Goal: Information Seeking & Learning: Learn about a topic

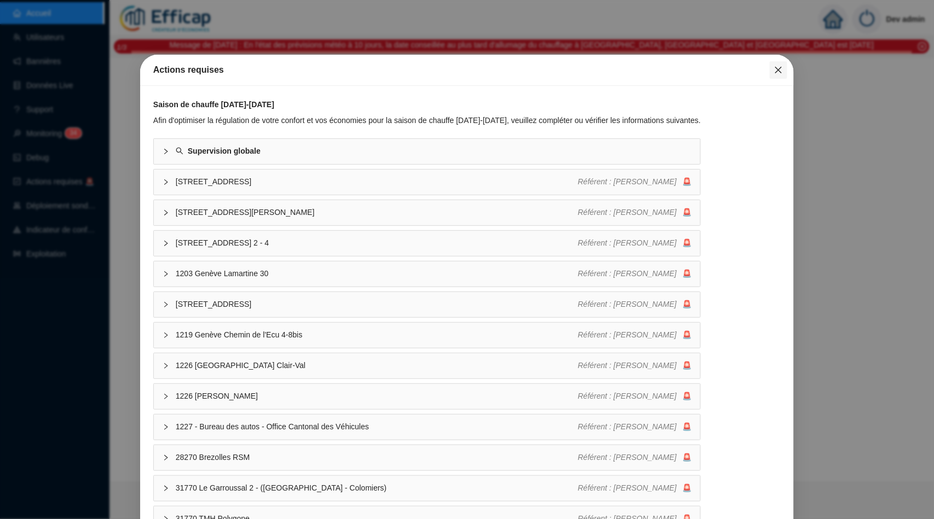
click at [772, 71] on span "Fermer" at bounding box center [779, 70] width 18 height 9
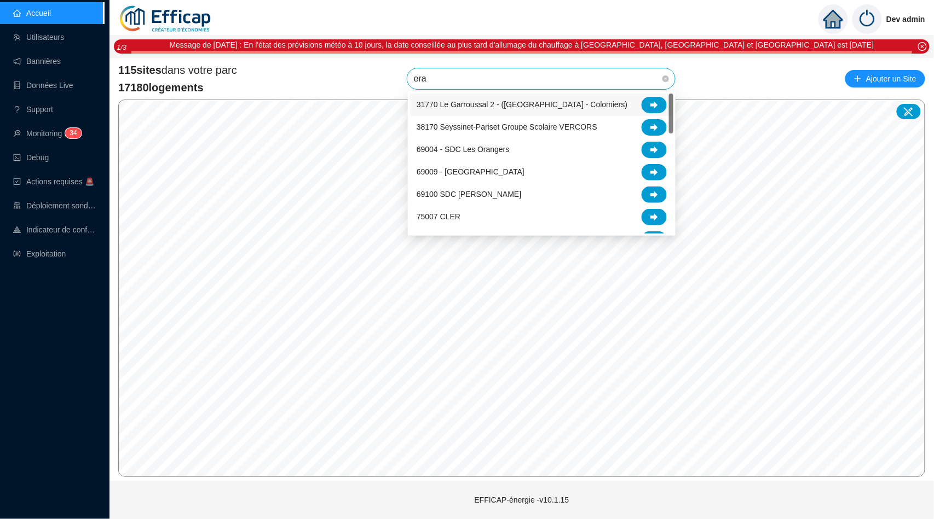
type input "erab"
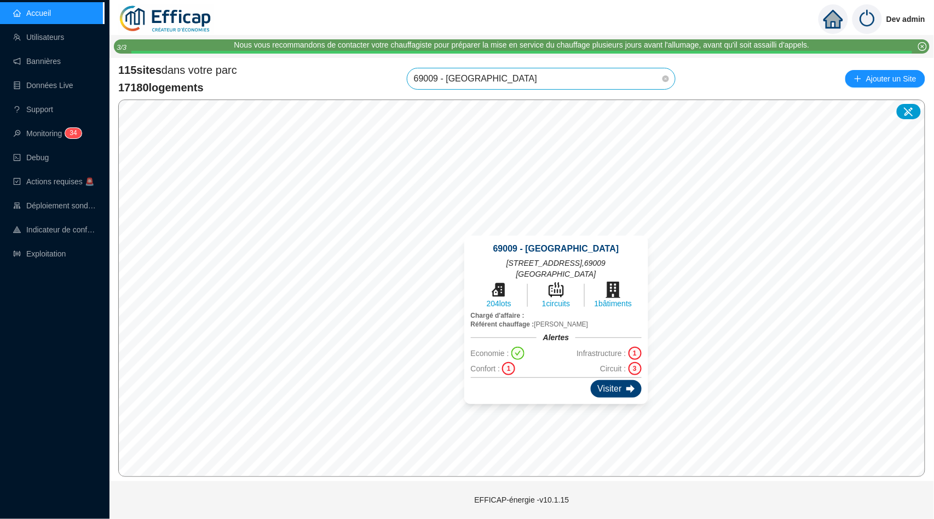
click at [615, 380] on div "Visiter" at bounding box center [616, 389] width 50 height 18
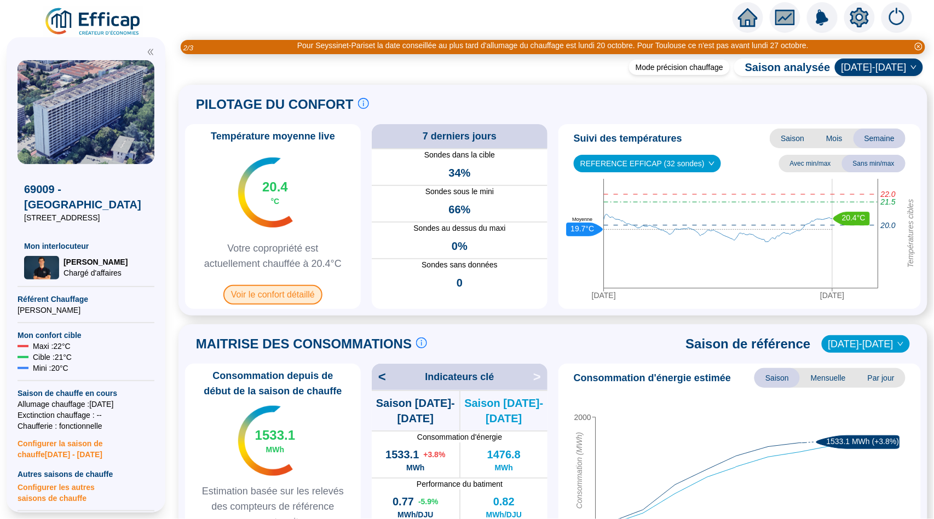
click at [271, 297] on span "Voir le confort détaillé" at bounding box center [272, 295] width 99 height 20
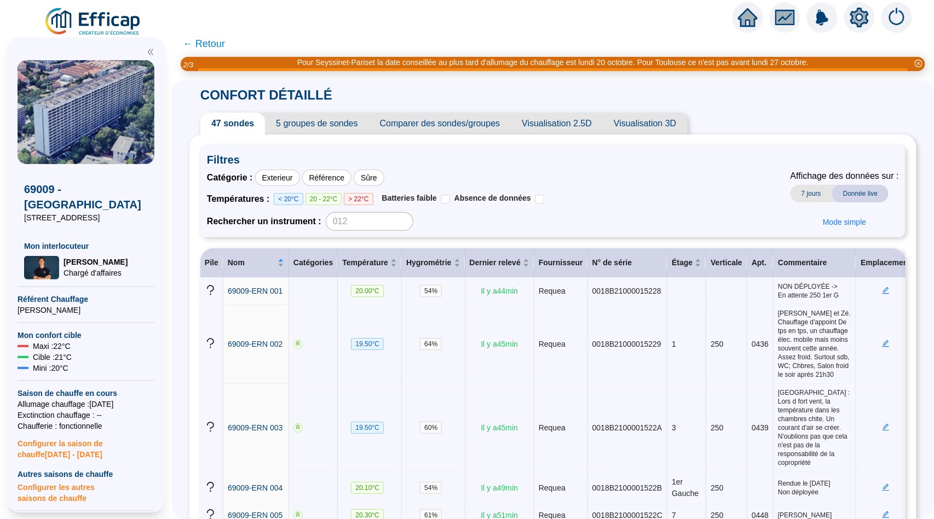
click at [587, 123] on span "Visualisation 2.5D" at bounding box center [557, 124] width 92 height 22
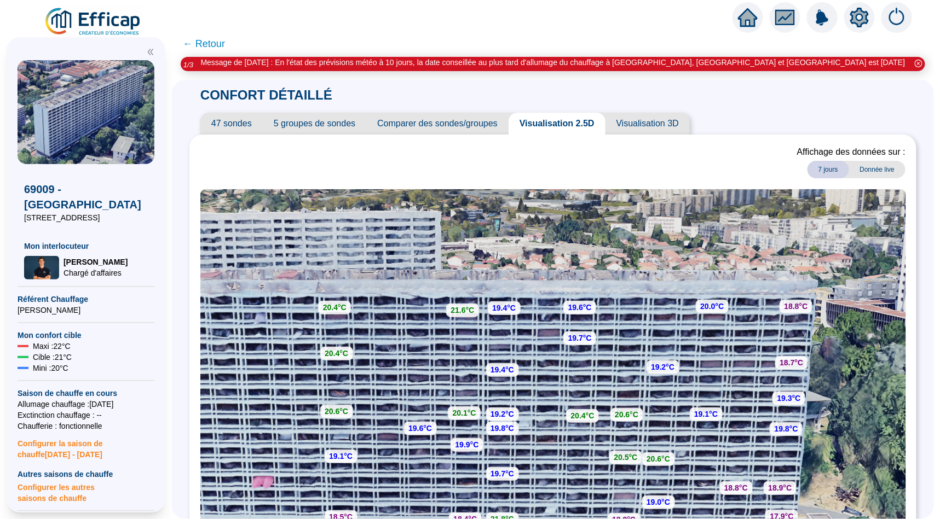
click at [215, 42] on span "← Retour" at bounding box center [204, 43] width 42 height 15
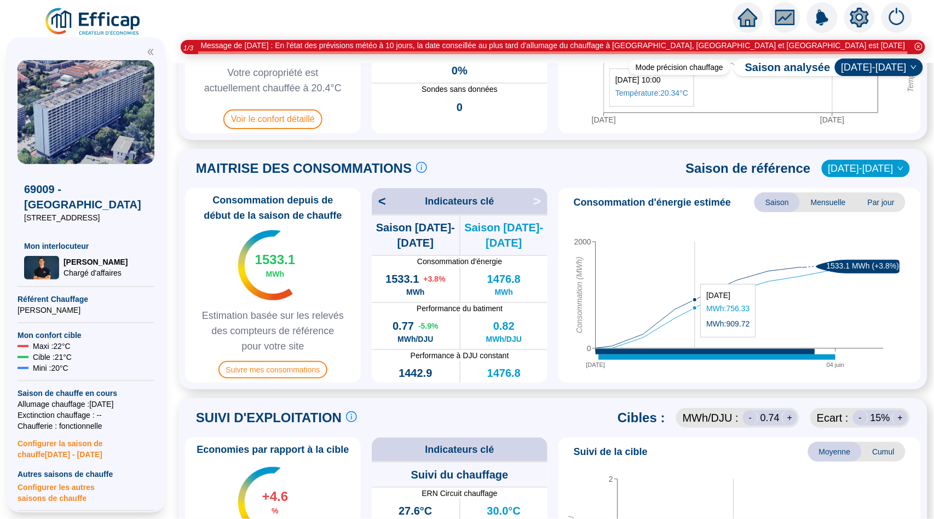
scroll to position [130, 0]
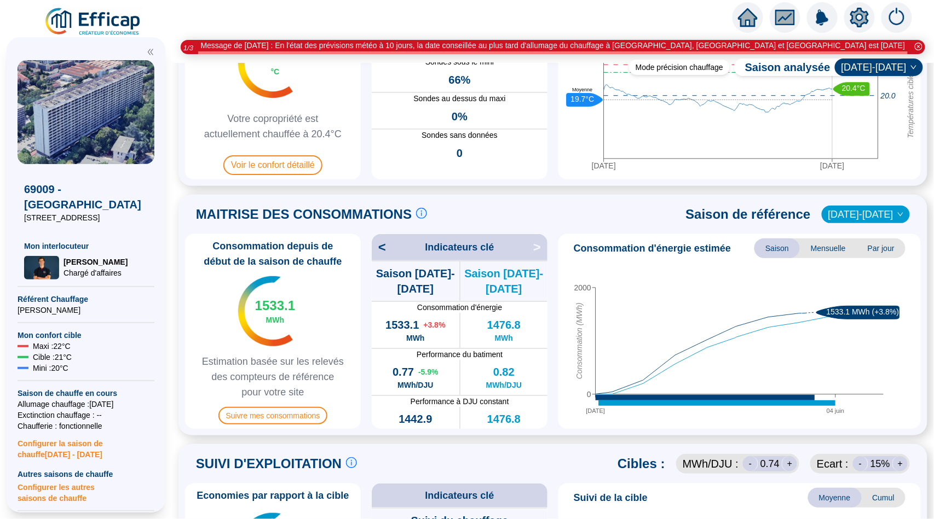
click at [830, 239] on span "Mensuelle" at bounding box center [828, 249] width 57 height 20
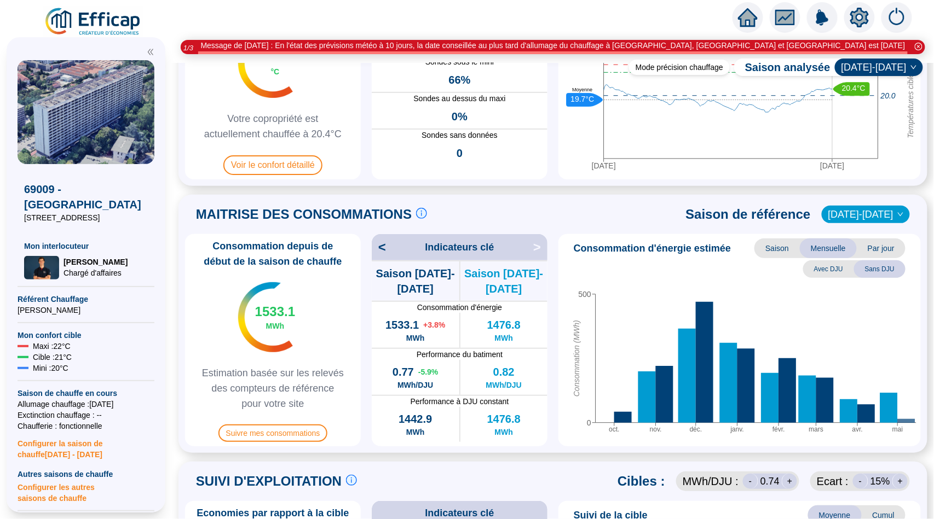
click at [876, 251] on span "Par jour" at bounding box center [881, 249] width 49 height 20
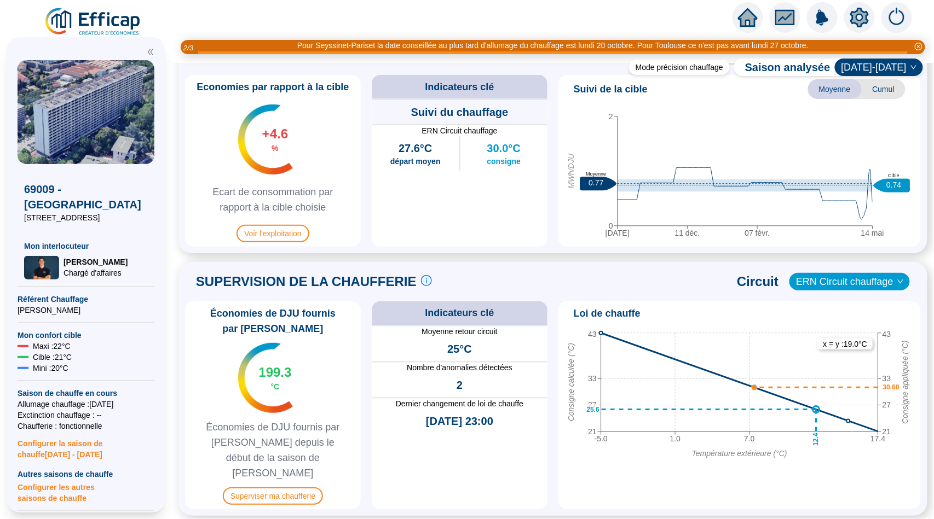
scroll to position [575, 0]
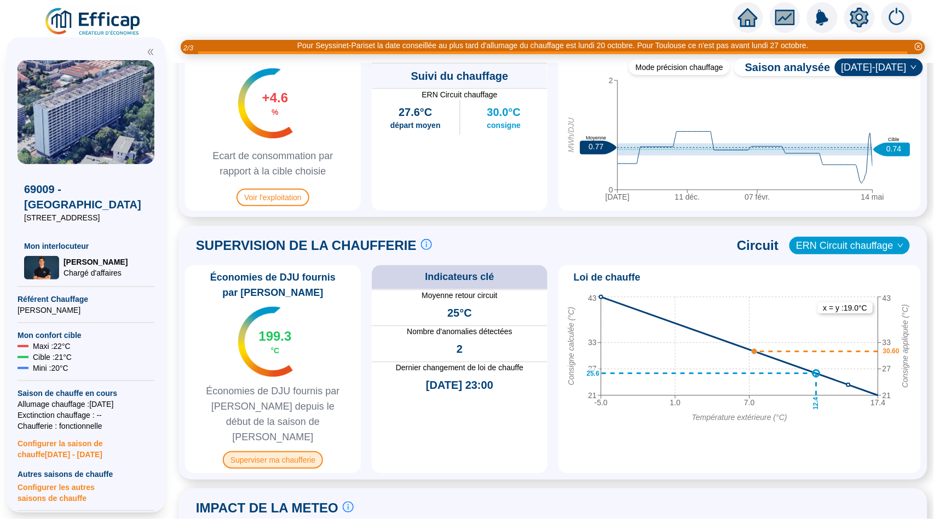
click at [290, 452] on span "Superviser ma chaufferie" at bounding box center [273, 461] width 100 height 18
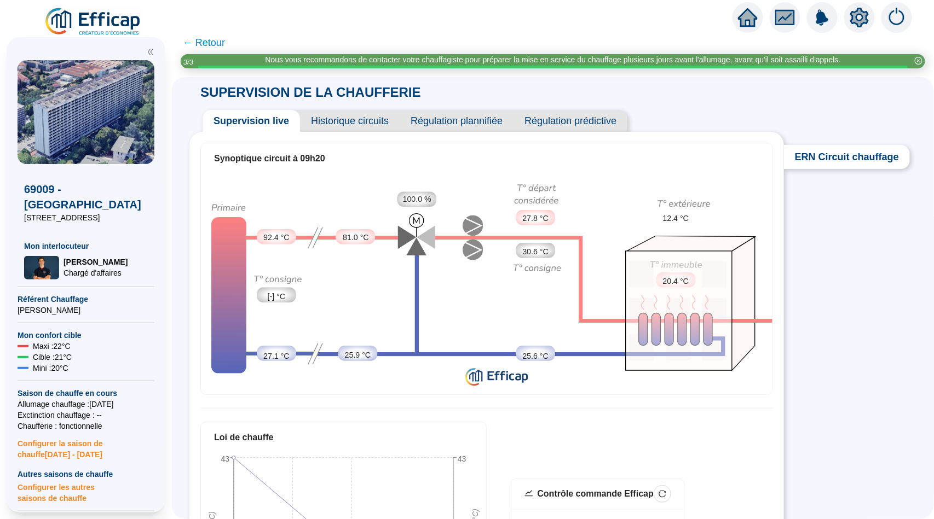
click at [212, 45] on span "← Retour" at bounding box center [204, 42] width 42 height 15
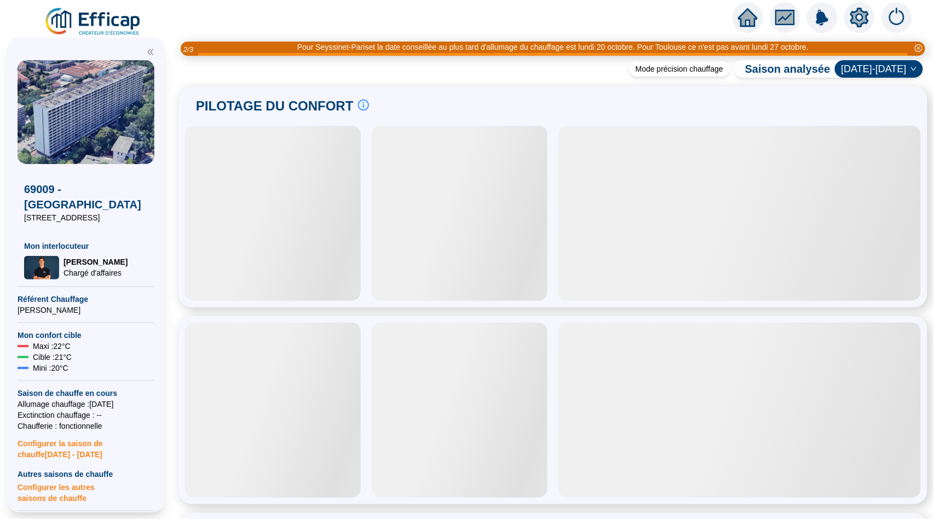
click at [420, 82] on div "Mode précision chauffage Saison analysée 2024-2025 PILOTAGE DU CONFORT Le pilot…" at bounding box center [553, 292] width 762 height 455
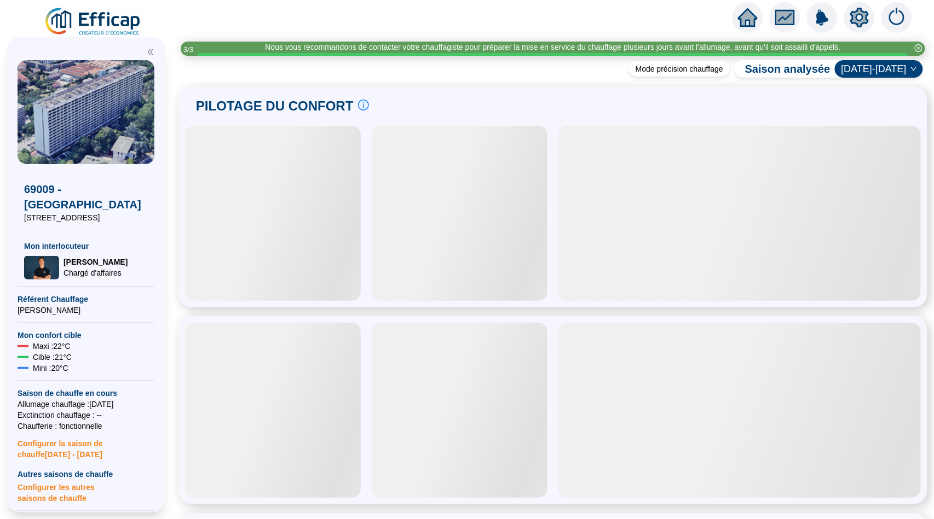
click at [744, 13] on icon "home" at bounding box center [748, 17] width 20 height 19
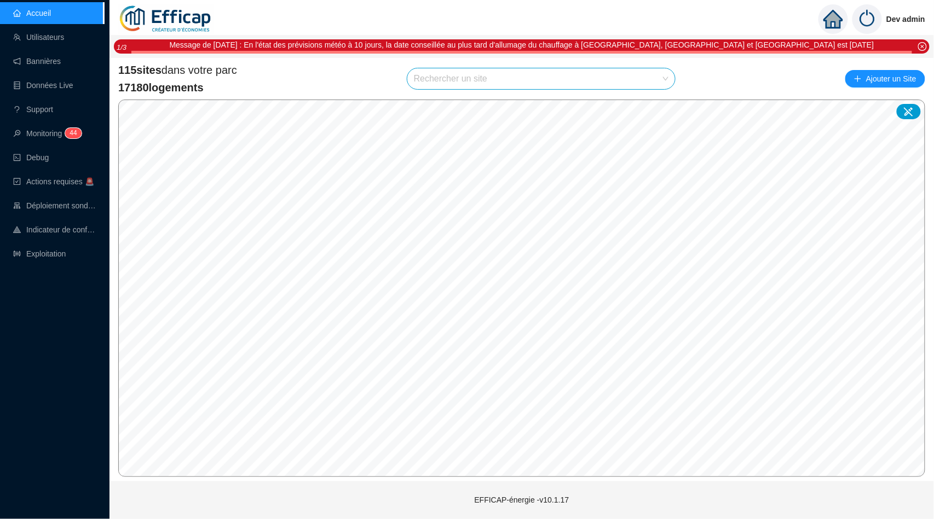
click at [528, 78] on input "search" at bounding box center [536, 78] width 245 height 21
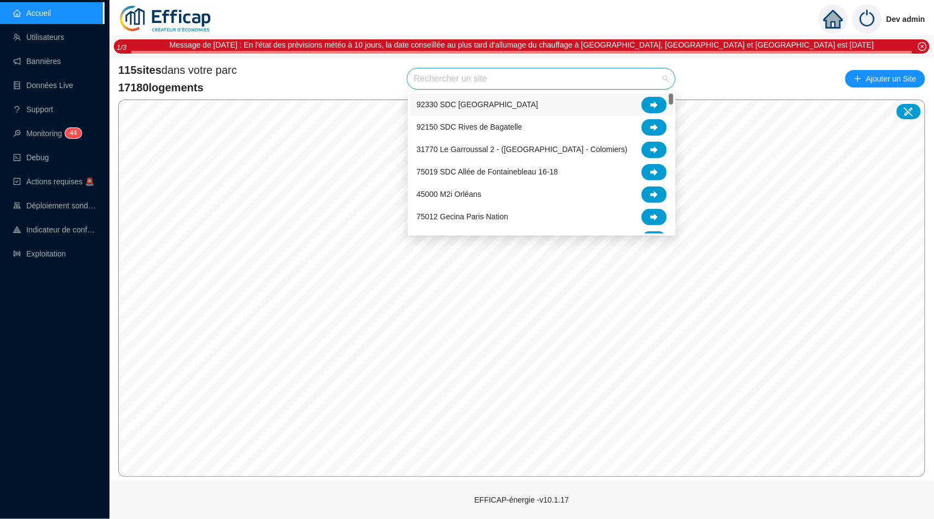
type input "m"
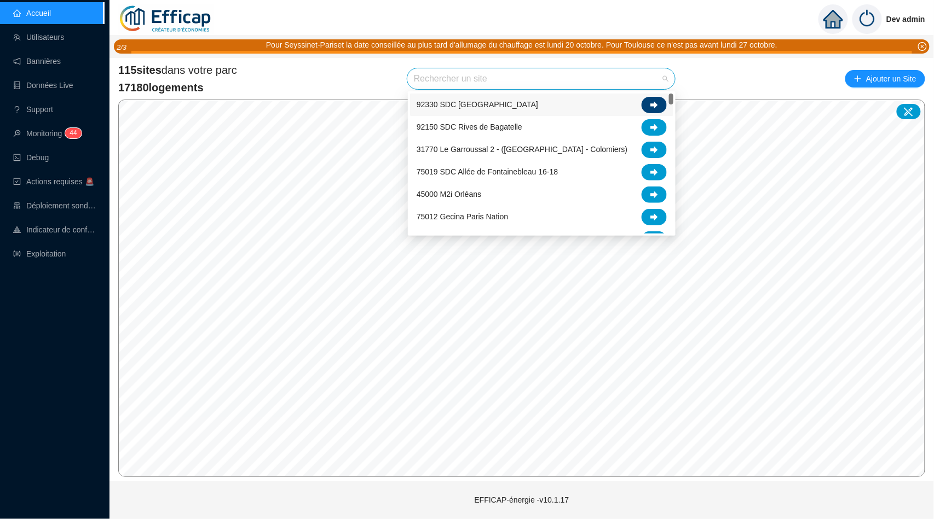
click at [656, 104] on icon at bounding box center [654, 104] width 8 height 7
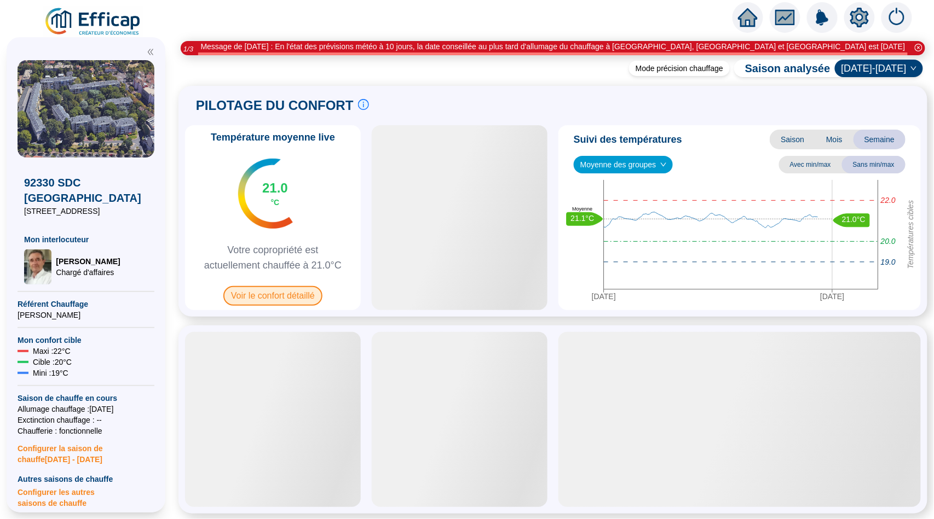
click at [274, 299] on span "Voir le confort détaillé" at bounding box center [272, 296] width 99 height 20
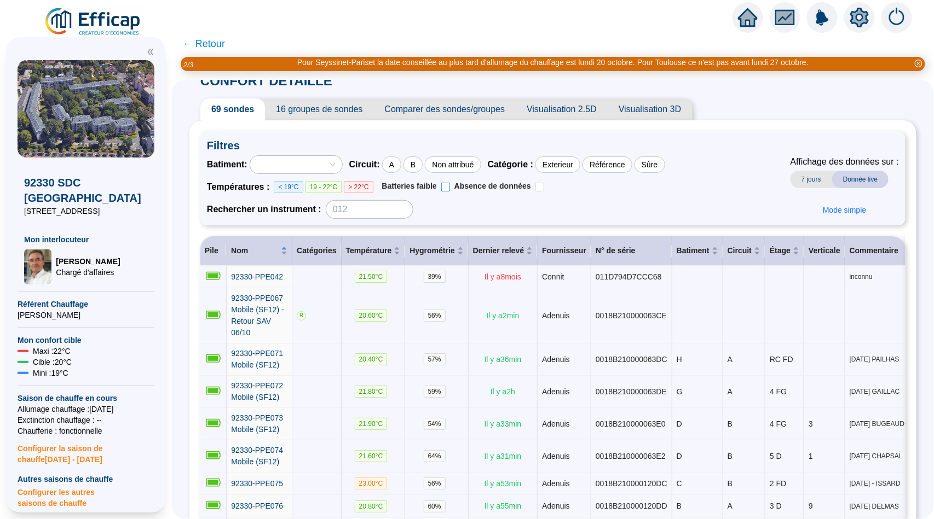
scroll to position [18, 0]
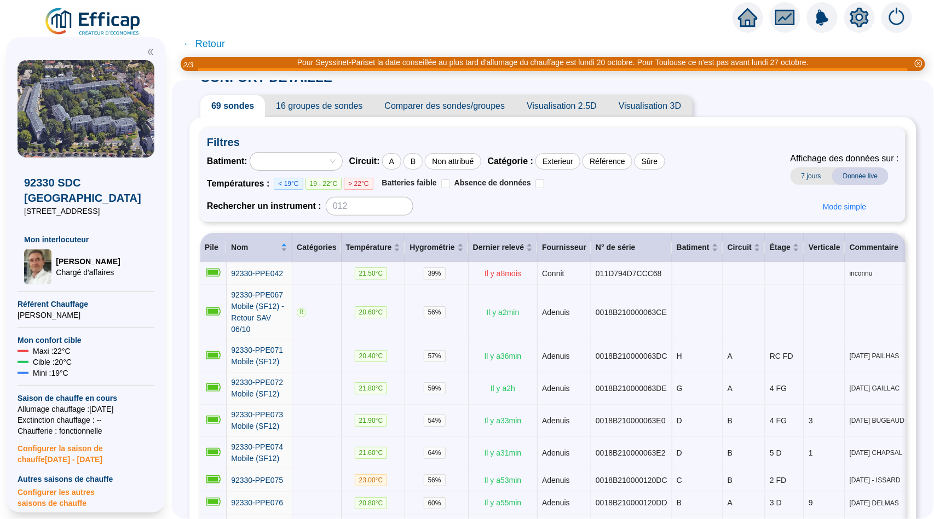
click at [296, 97] on span "16 groupes de sondes" at bounding box center [319, 106] width 108 height 22
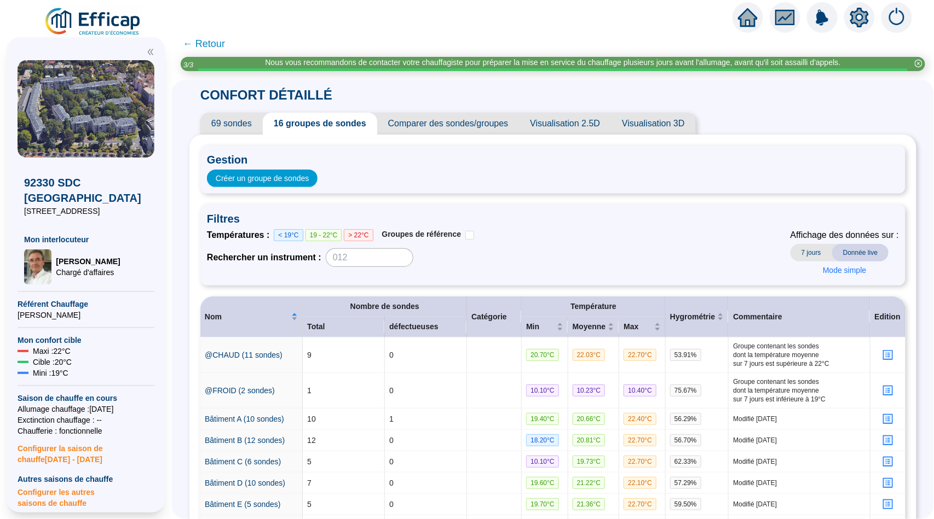
scroll to position [303, 0]
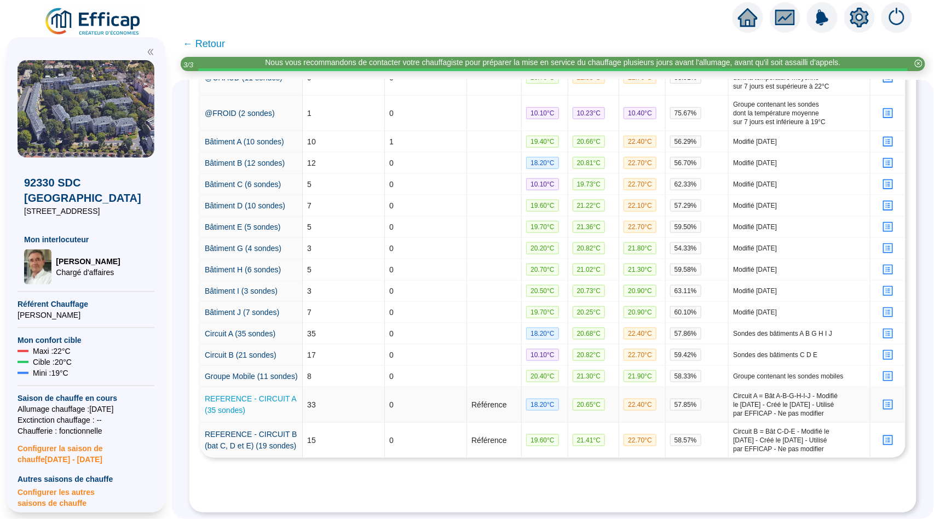
click at [249, 395] on link "REFERENCE - CIRCUIT A (35 sondes)" at bounding box center [250, 405] width 91 height 20
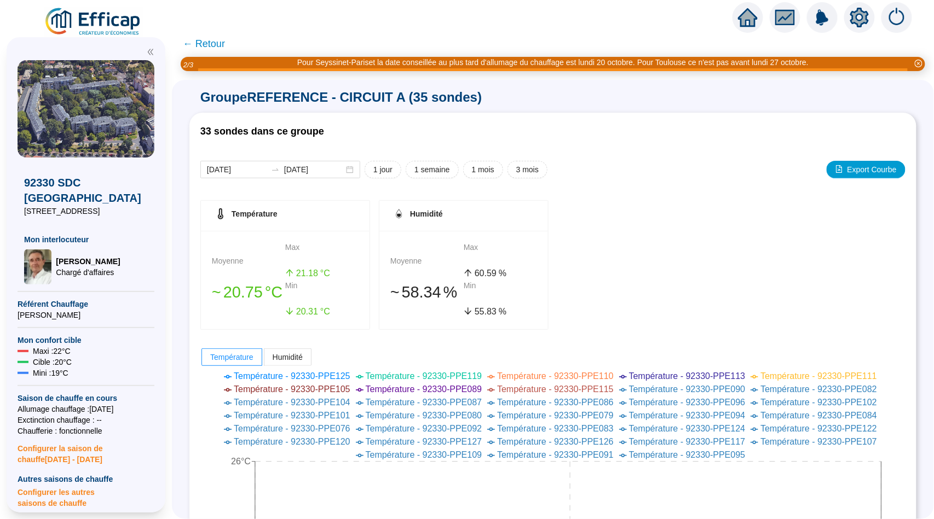
click at [221, 42] on span "← Retour" at bounding box center [204, 43] width 42 height 15
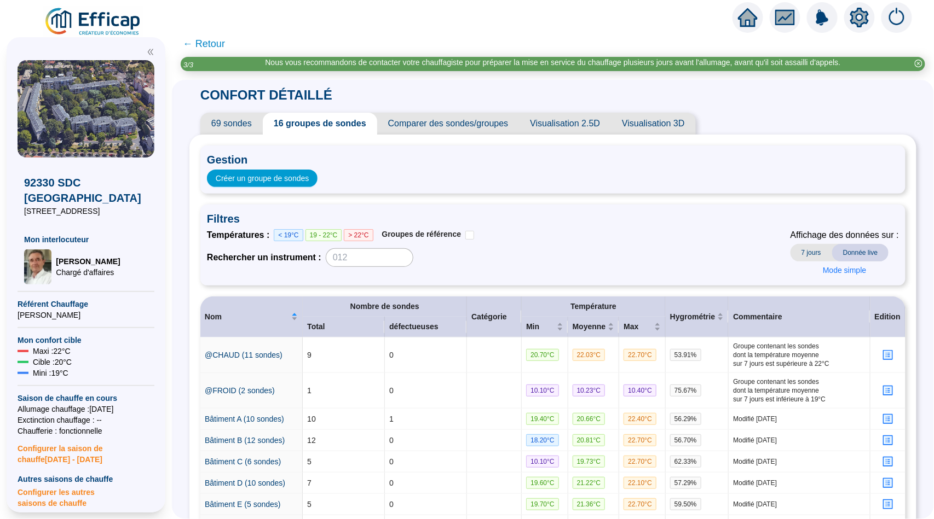
click at [429, 118] on span "Comparer des sondes/groupes" at bounding box center [448, 124] width 142 height 22
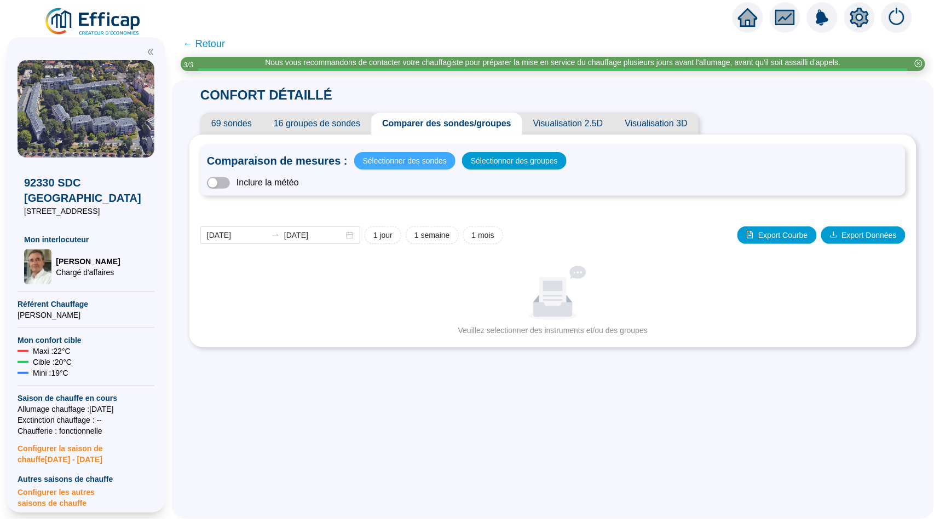
click at [437, 158] on span "Sélectionner des sondes" at bounding box center [405, 160] width 84 height 15
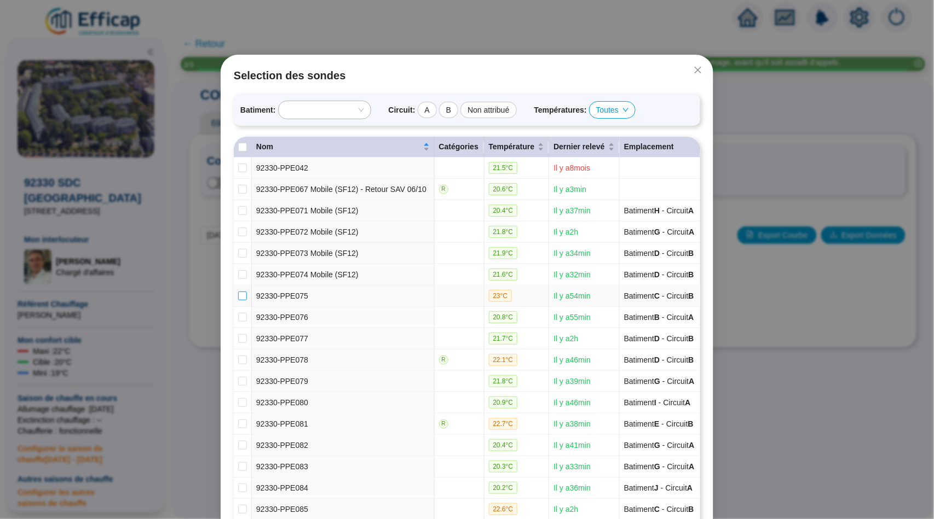
click at [244, 301] on input "checkbox" at bounding box center [242, 296] width 9 height 9
checkbox input "true"
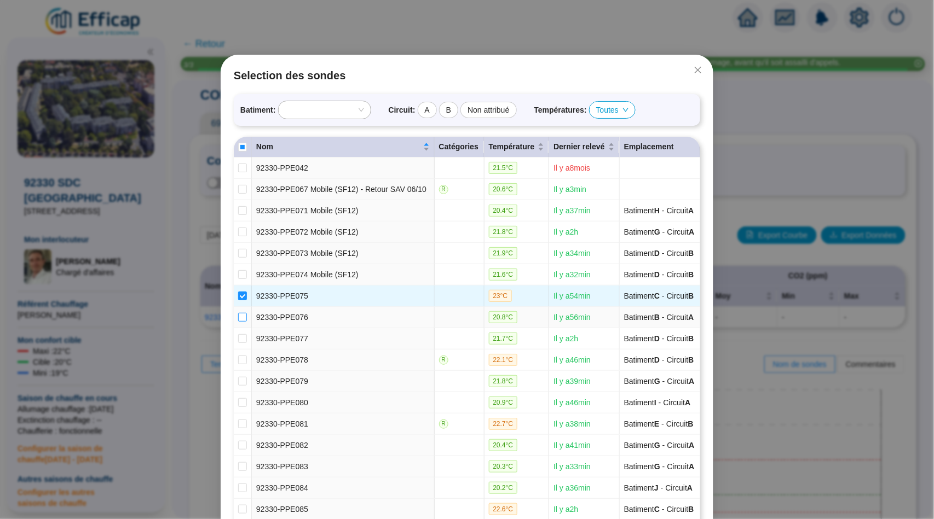
click at [246, 324] on label at bounding box center [242, 317] width 9 height 11
click at [246, 322] on input "checkbox" at bounding box center [242, 317] width 9 height 9
checkbox input "true"
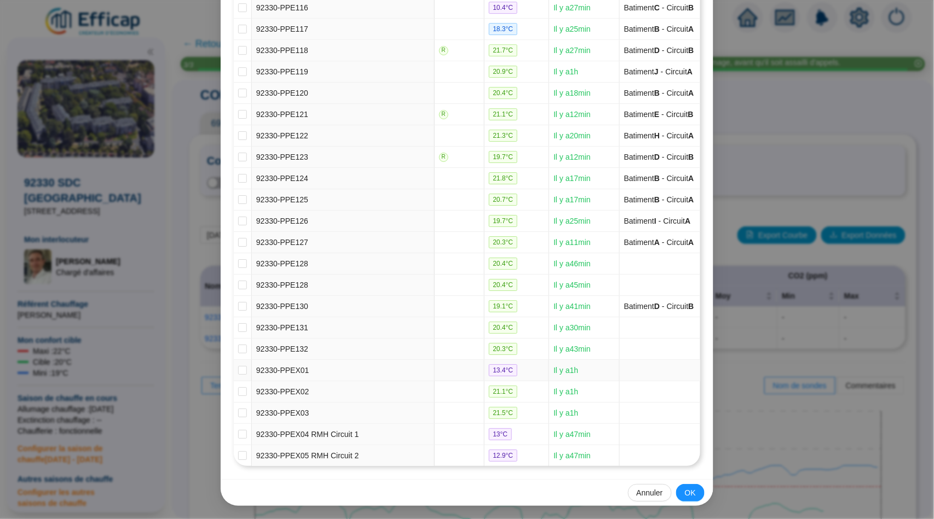
scroll to position [1690, 0]
click at [696, 491] on button "OK" at bounding box center [690, 493] width 28 height 18
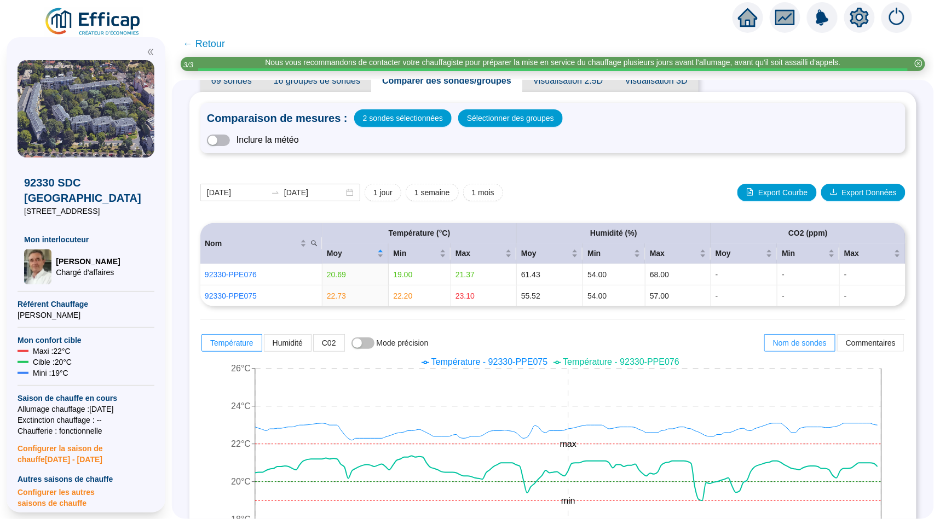
scroll to position [0, 0]
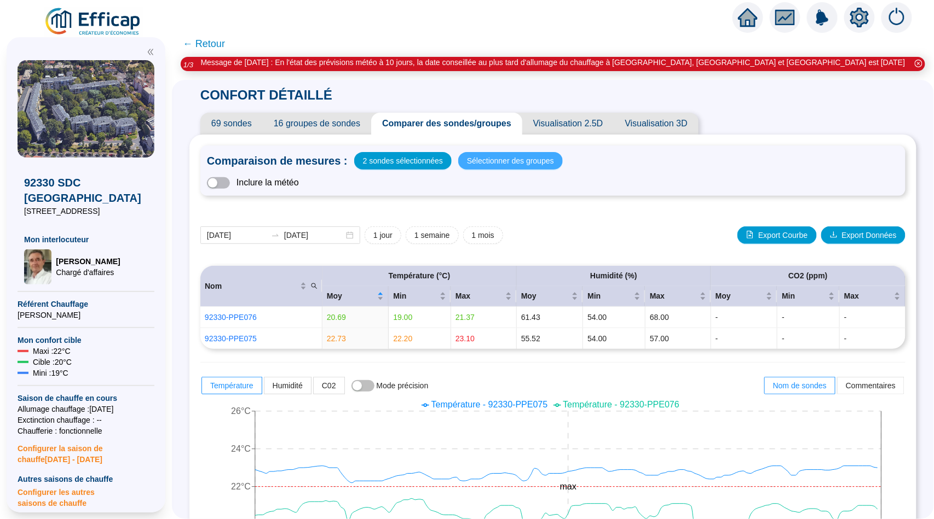
click at [488, 158] on span "Sélectionner des groupes" at bounding box center [510, 160] width 87 height 15
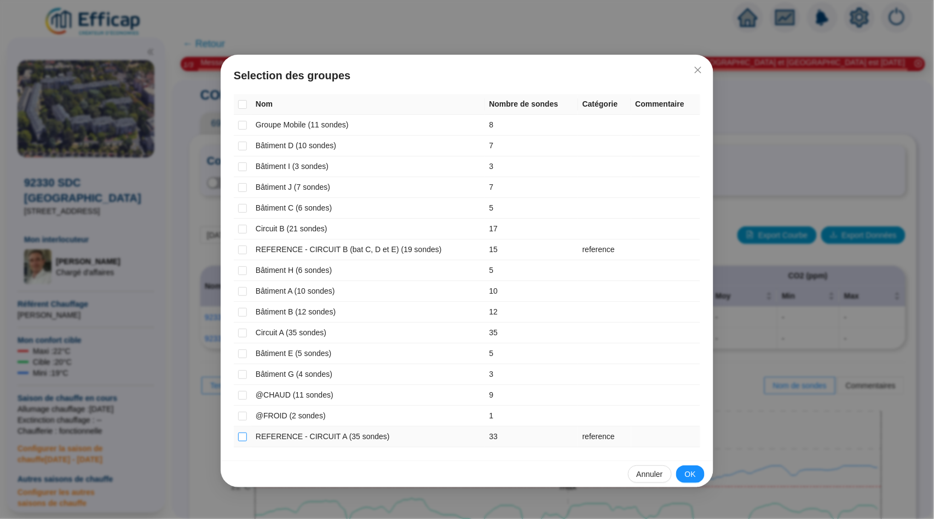
click at [244, 440] on input "checkbox" at bounding box center [242, 437] width 9 height 9
checkbox input "true"
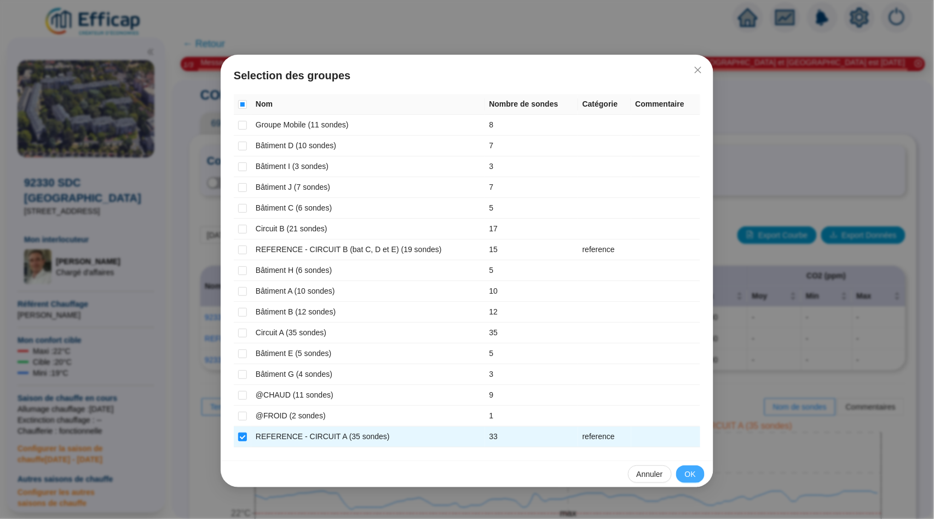
click at [687, 475] on span "OK" at bounding box center [690, 474] width 11 height 11
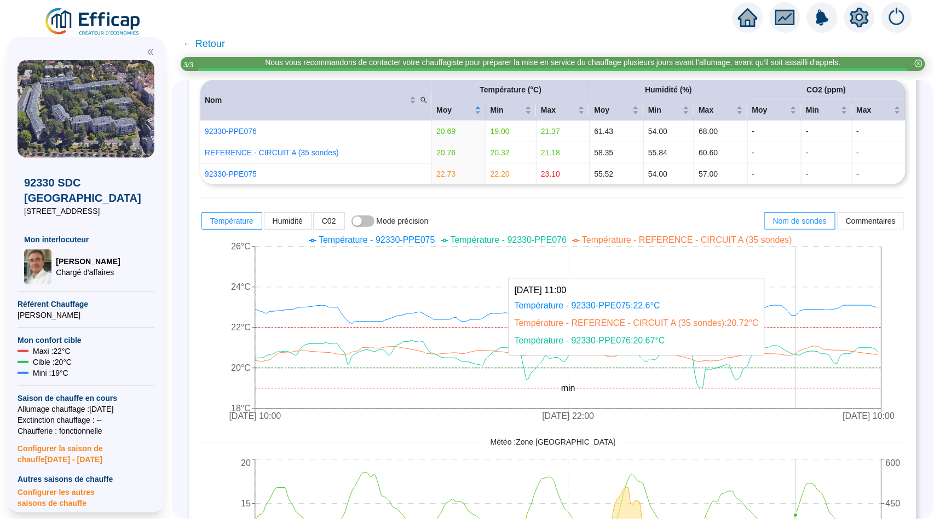
scroll to position [174, 0]
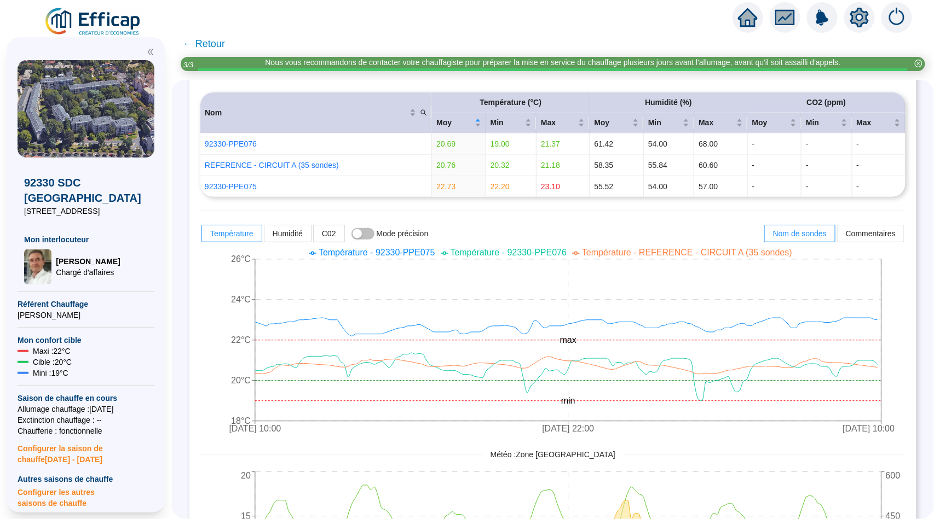
click at [748, 27] on icon "home" at bounding box center [748, 18] width 20 height 20
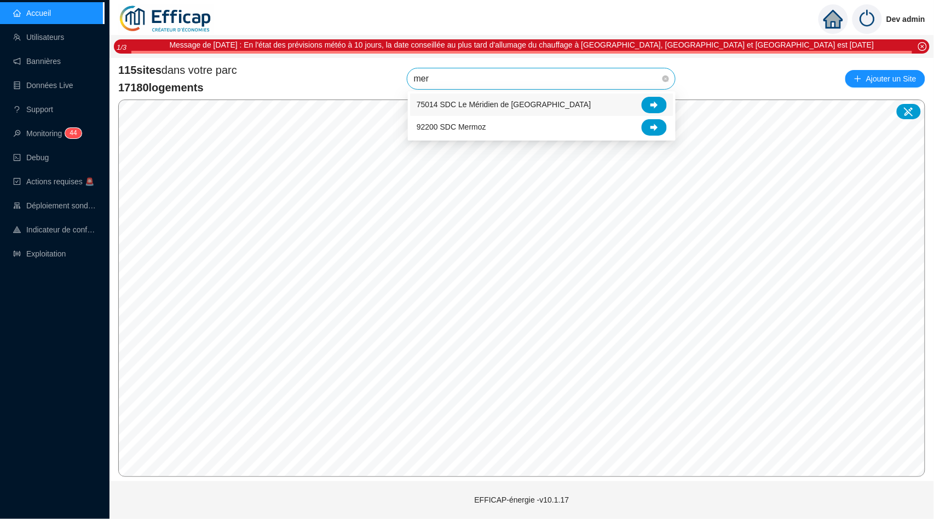
type input "meri"
click at [644, 100] on div at bounding box center [654, 105] width 25 height 16
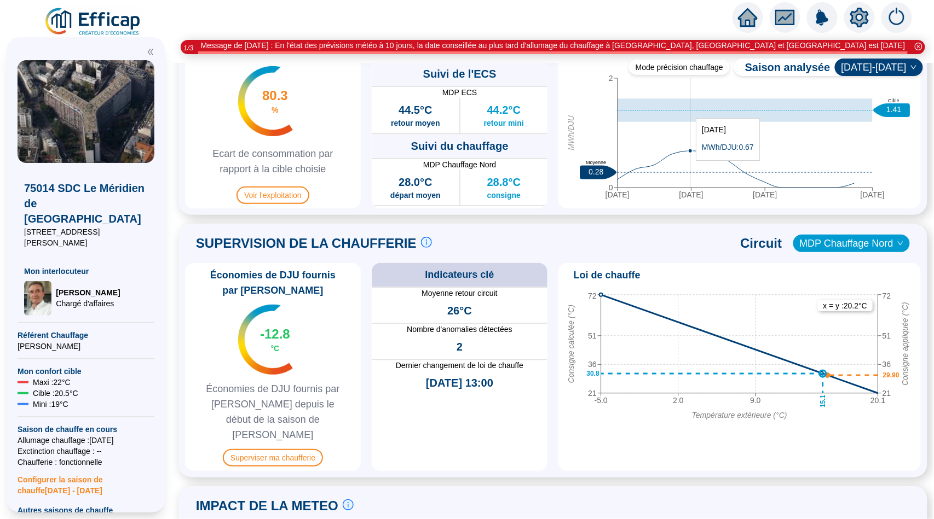
scroll to position [610, 0]
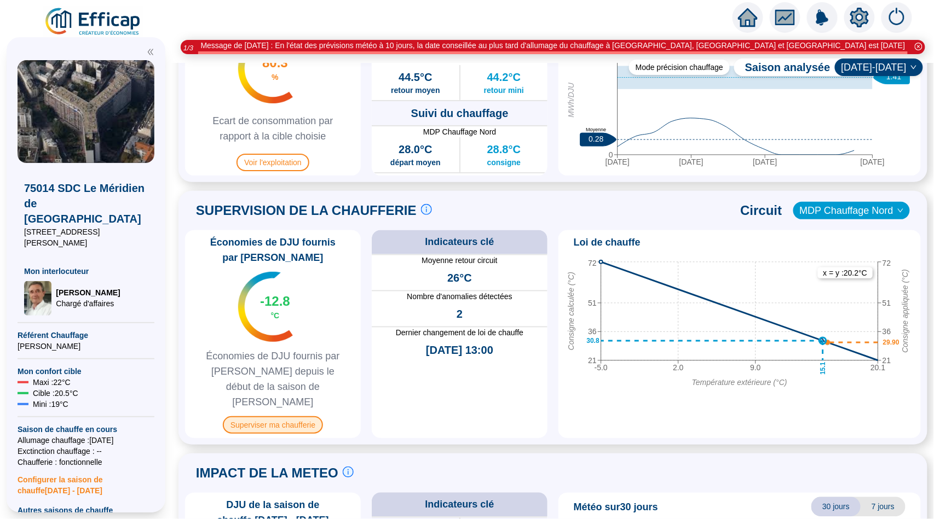
click at [287, 417] on span "Superviser ma chaufferie" at bounding box center [273, 426] width 100 height 18
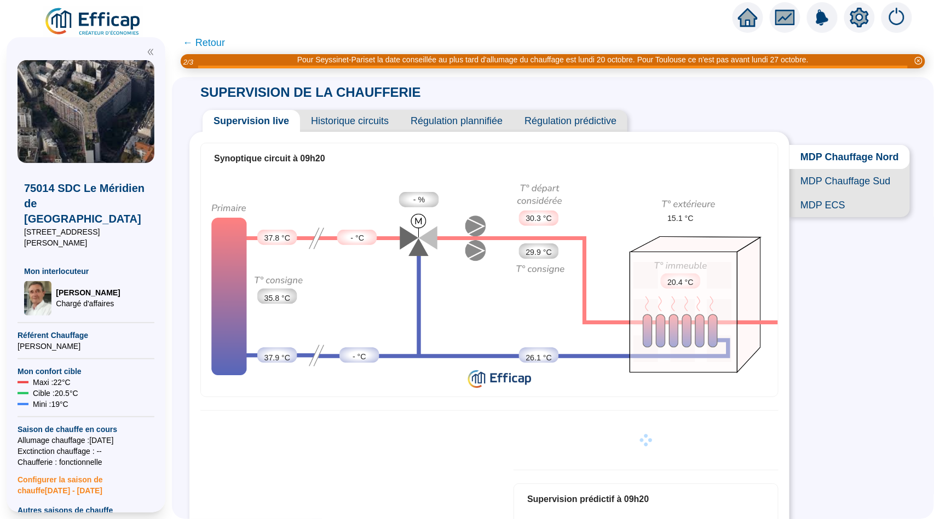
click at [822, 206] on span "MDP ECS" at bounding box center [849, 205] width 120 height 24
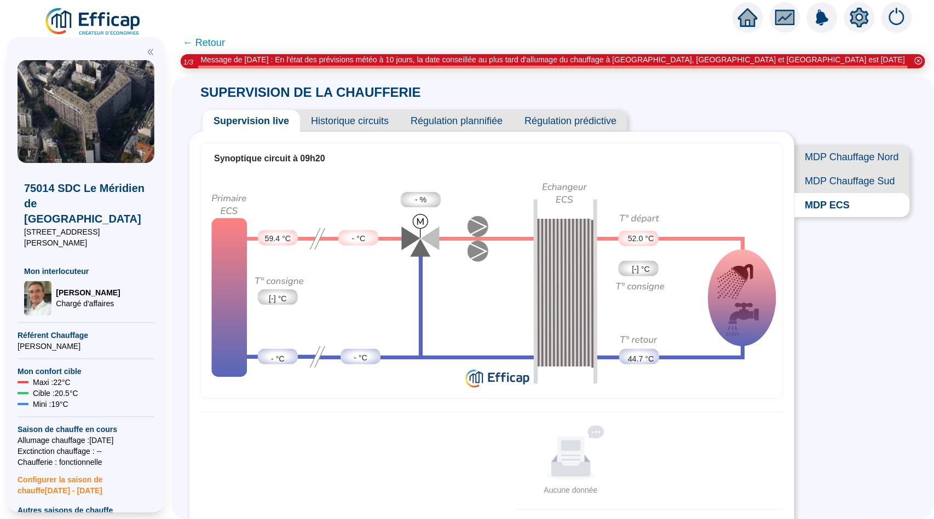
click at [330, 120] on span "Historique circuits" at bounding box center [350, 121] width 100 height 22
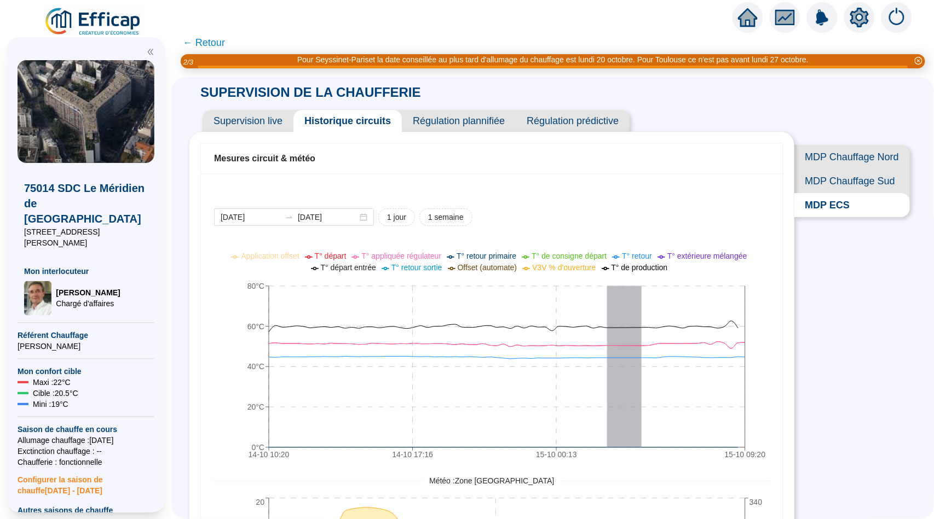
click at [837, 181] on span "MDP Chauffage Sud" at bounding box center [852, 181] width 116 height 24
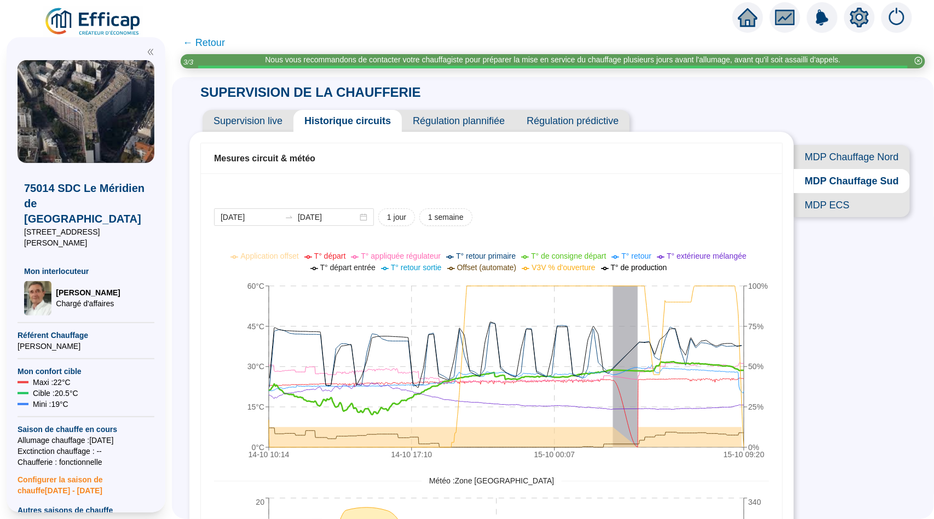
click at [822, 212] on span "MDP ECS" at bounding box center [852, 205] width 116 height 24
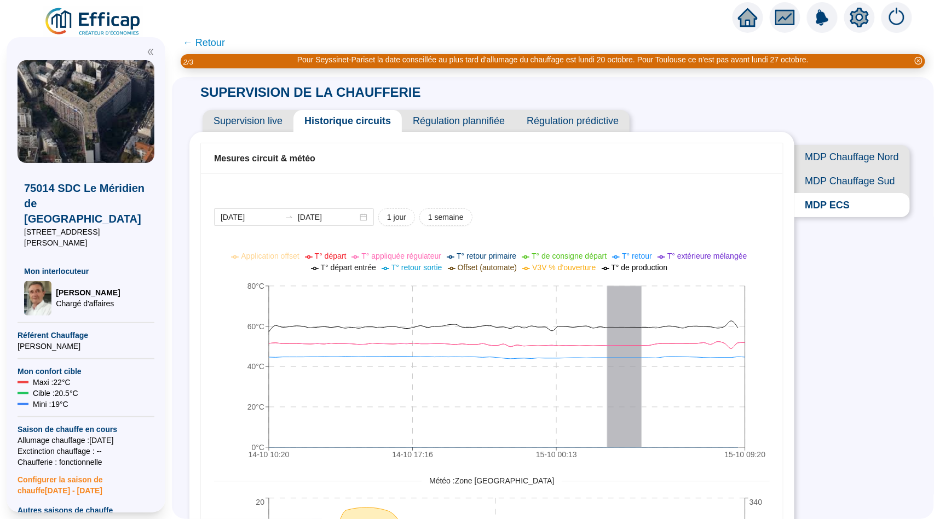
click at [241, 107] on div "Supervision live Historique circuits Régulation plannifiée Régulation prédictive" at bounding box center [491, 116] width 605 height 31
click at [245, 115] on span "Supervision live" at bounding box center [248, 121] width 91 height 22
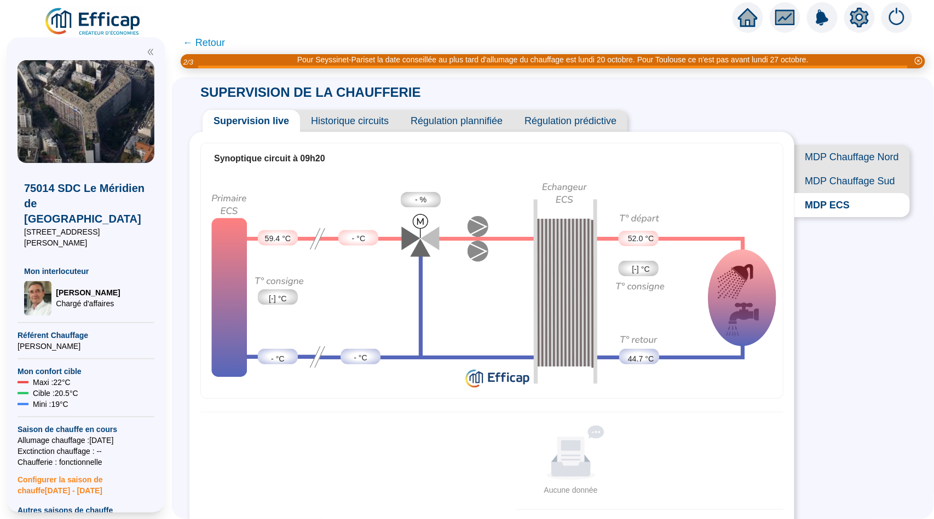
click at [785, 16] on icon "fund" at bounding box center [785, 17] width 16 height 13
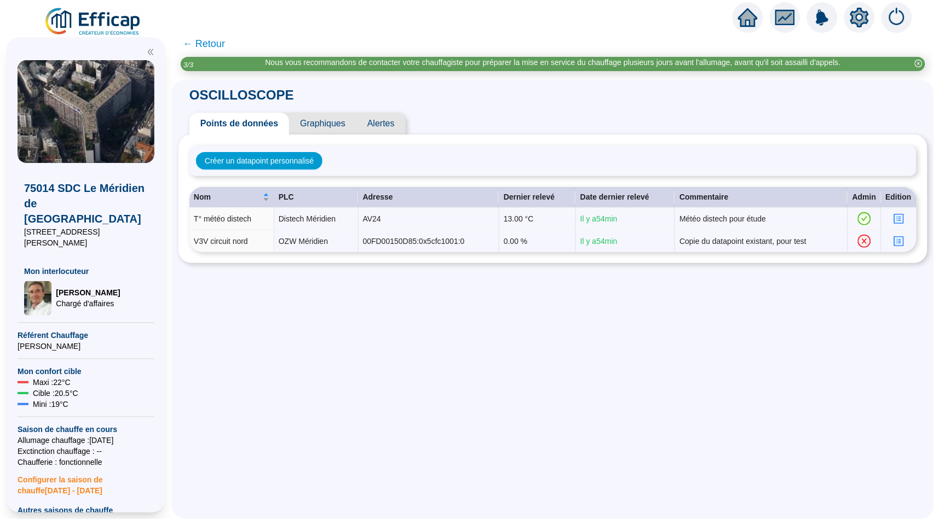
click at [758, 17] on icon "home" at bounding box center [748, 17] width 20 height 19
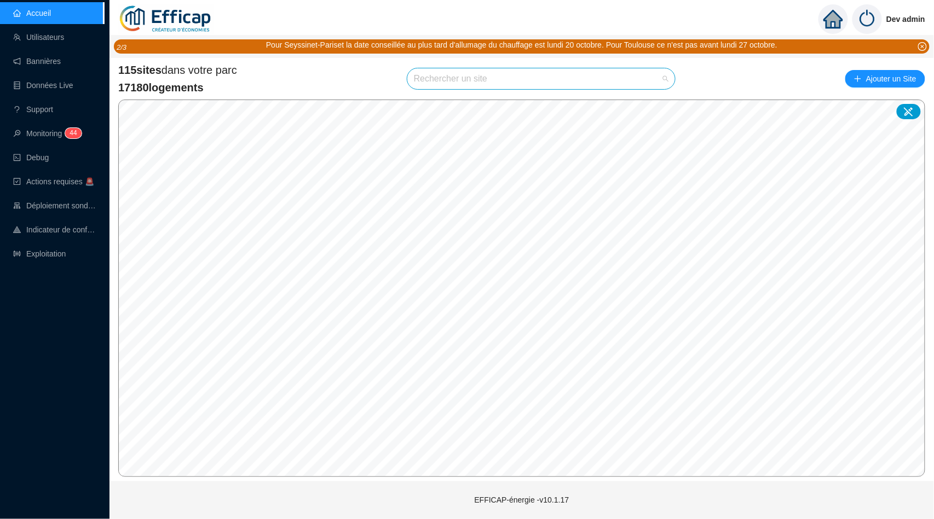
click at [480, 79] on input "search" at bounding box center [536, 78] width 245 height 21
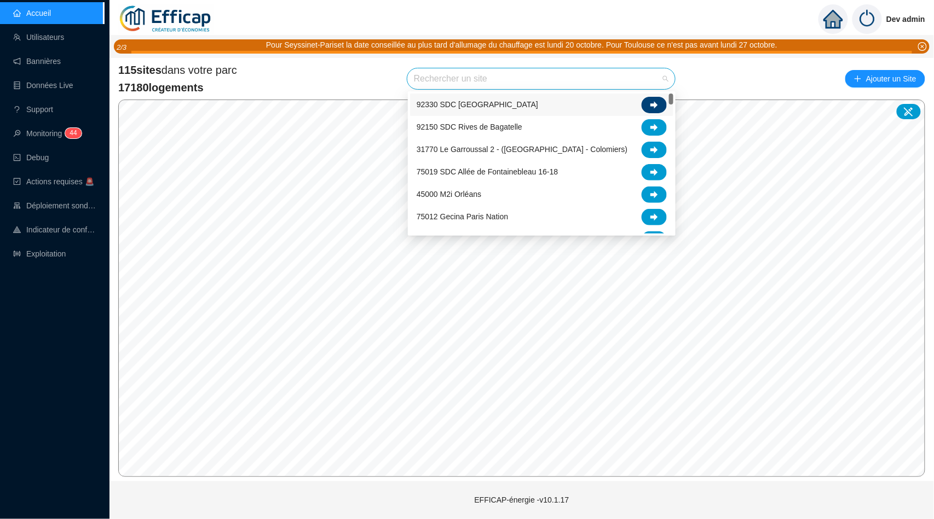
click at [655, 101] on icon at bounding box center [654, 105] width 8 height 8
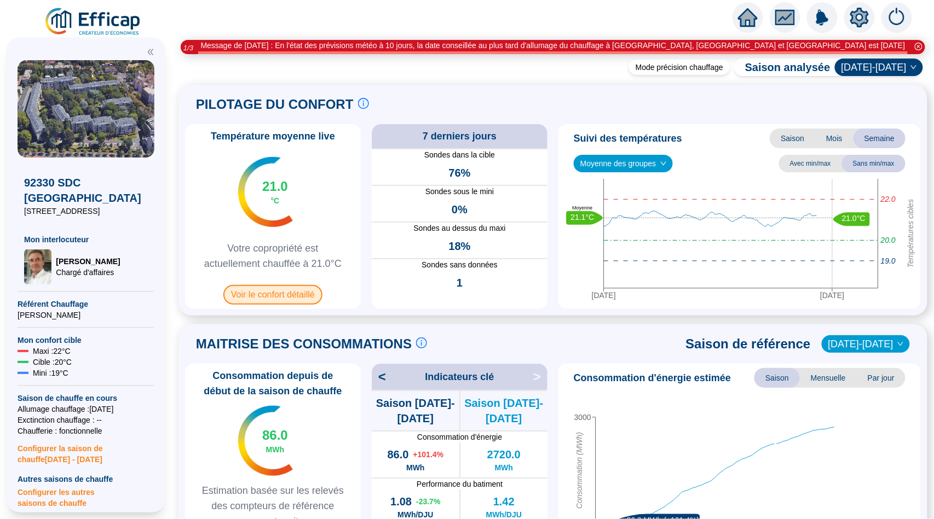
click at [297, 298] on span "Voir le confort détaillé" at bounding box center [272, 295] width 99 height 20
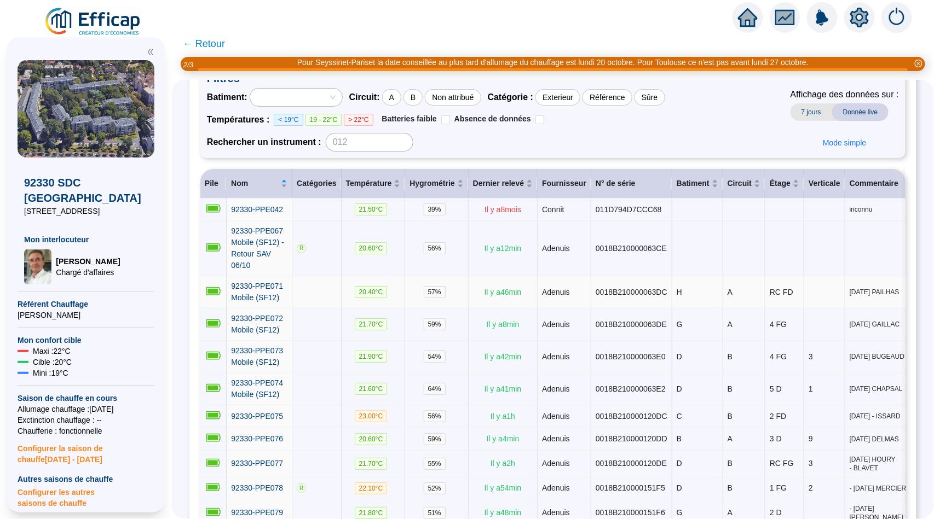
scroll to position [76, 0]
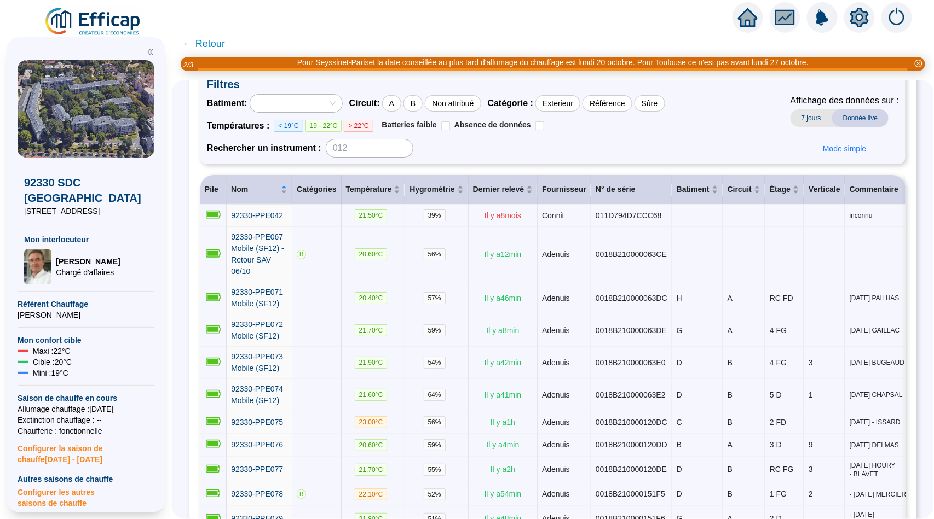
click at [213, 44] on span "← Retour" at bounding box center [204, 43] width 42 height 15
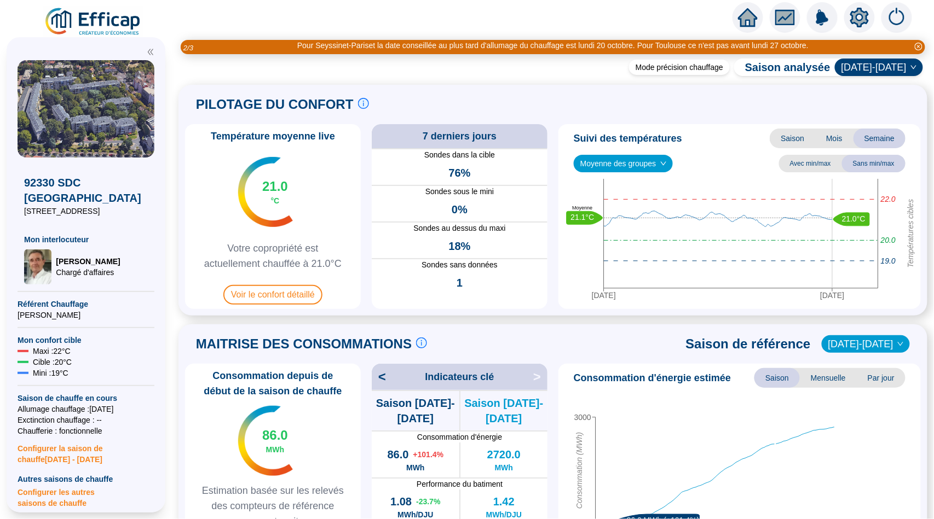
click at [748, 24] on icon "home" at bounding box center [748, 18] width 20 height 20
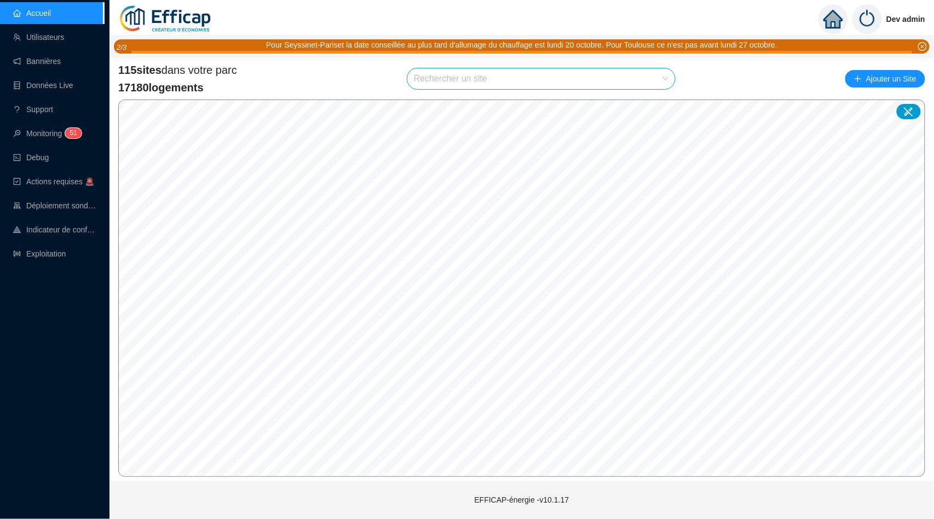
click at [475, 77] on input "search" at bounding box center [536, 78] width 245 height 21
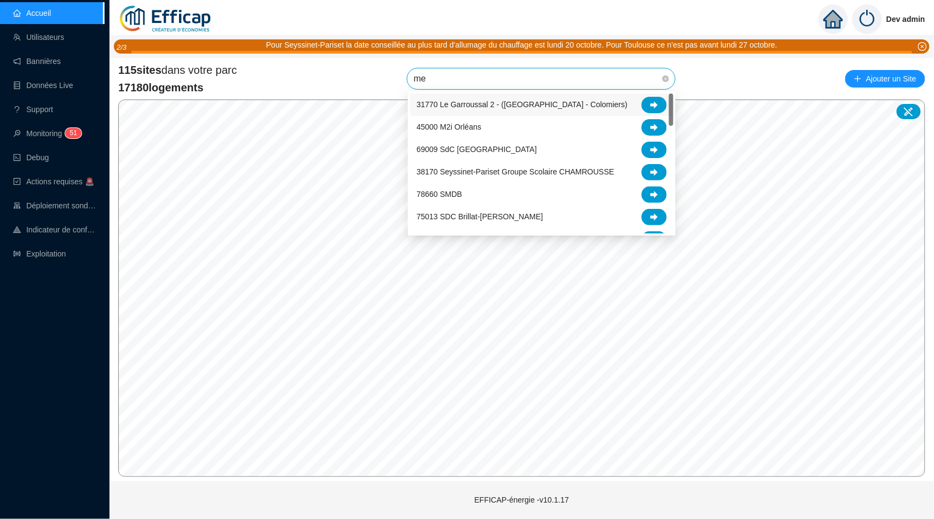
type input "mer"
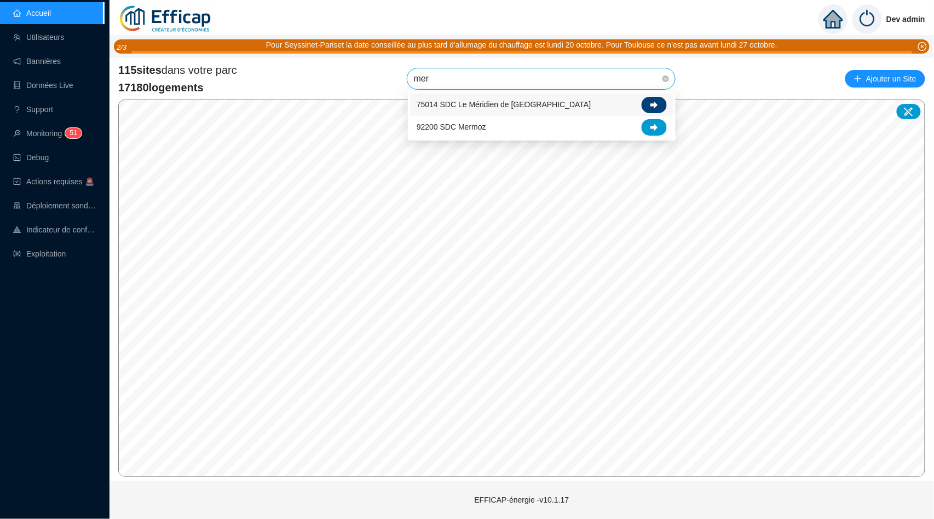
click at [644, 100] on div at bounding box center [654, 105] width 25 height 16
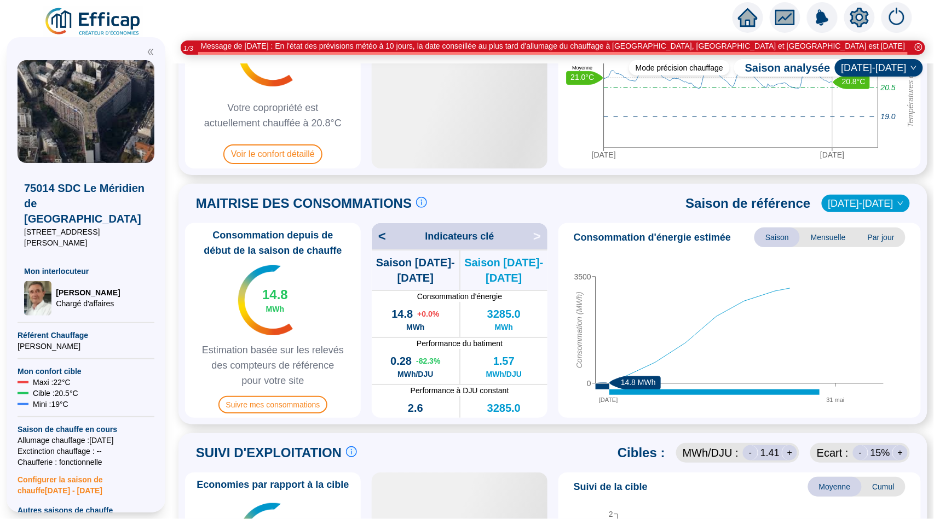
scroll to position [149, 0]
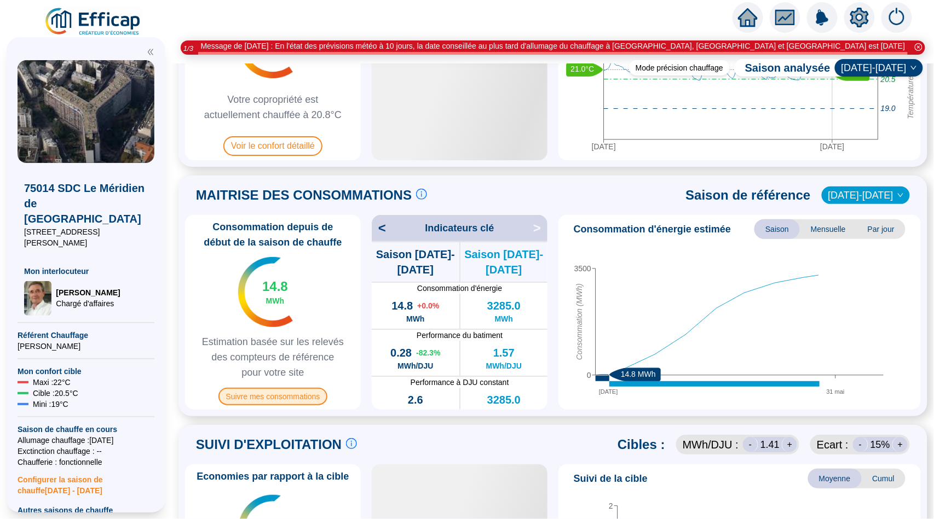
click at [285, 391] on span "Suivre mes consommations" at bounding box center [272, 397] width 109 height 18
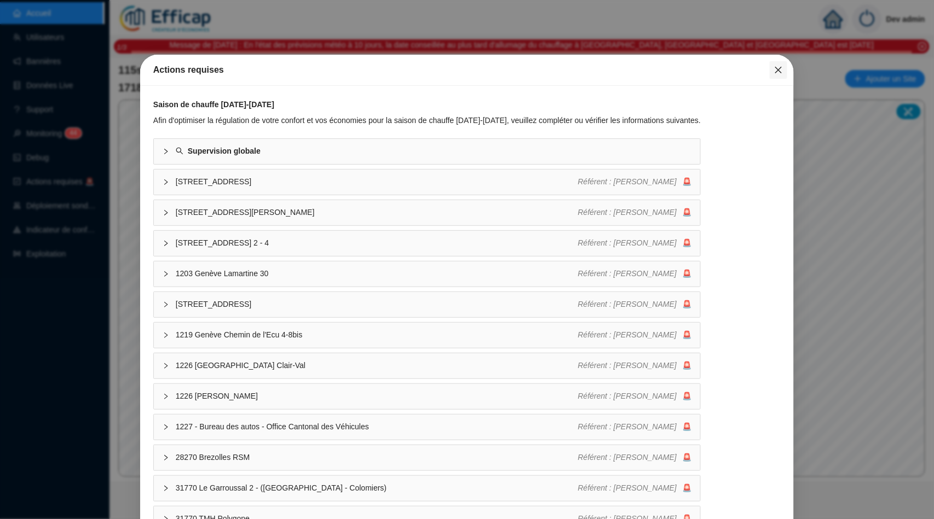
click at [775, 66] on icon "close" at bounding box center [778, 70] width 9 height 9
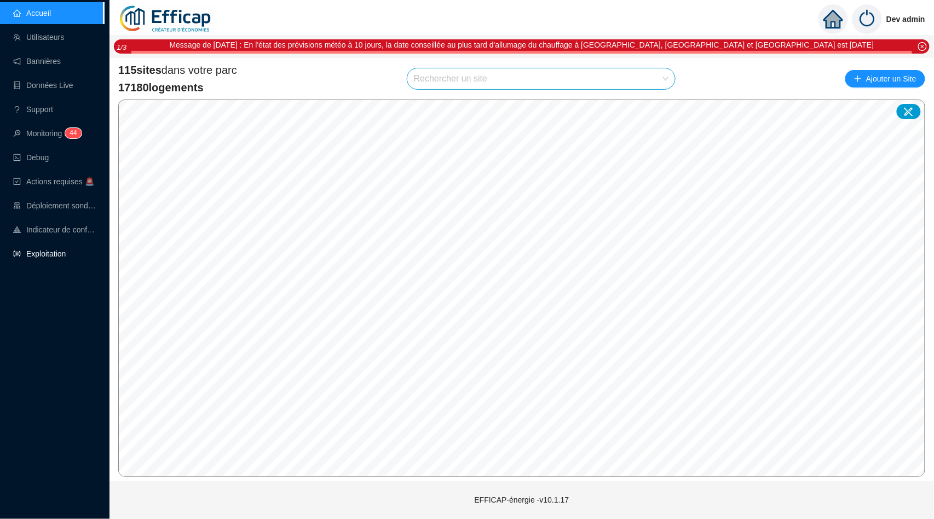
click at [42, 250] on link "Exploitation" at bounding box center [39, 254] width 53 height 9
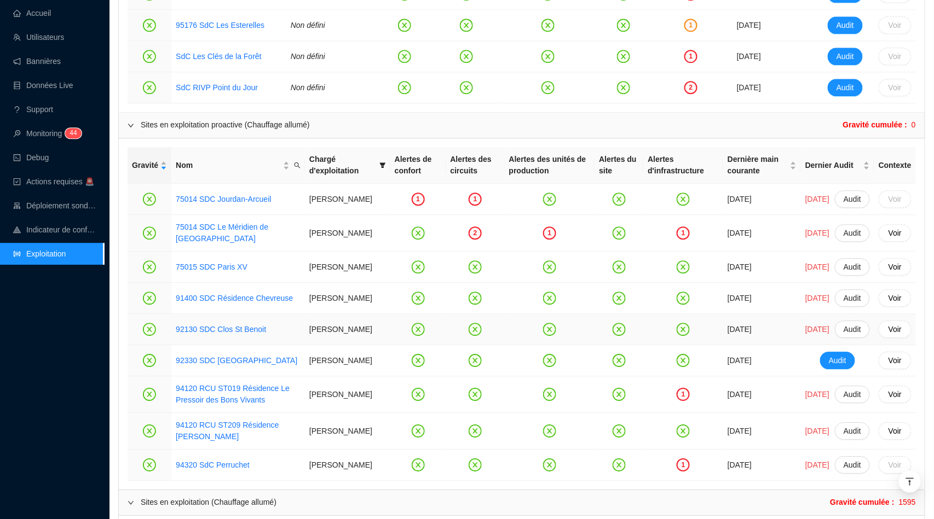
scroll to position [904, 0]
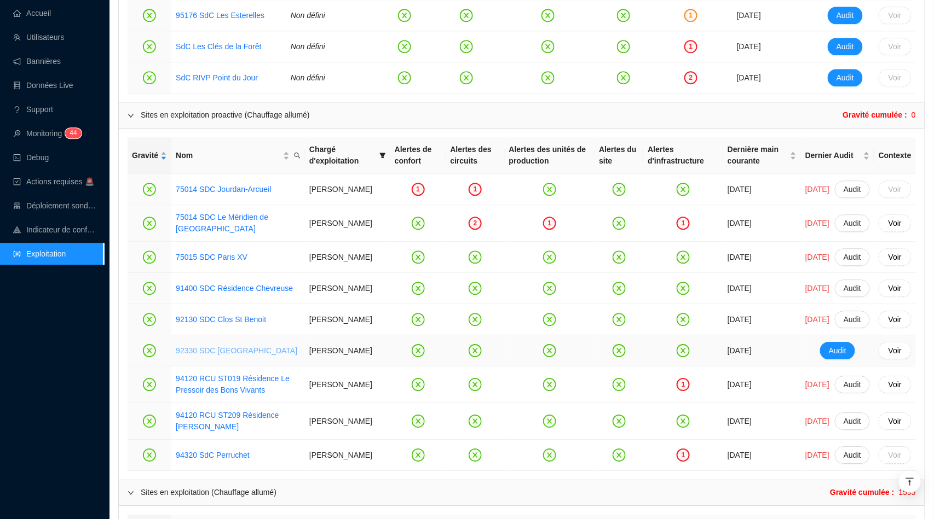
click at [239, 355] on link "92330 SDC [GEOGRAPHIC_DATA]" at bounding box center [237, 351] width 122 height 9
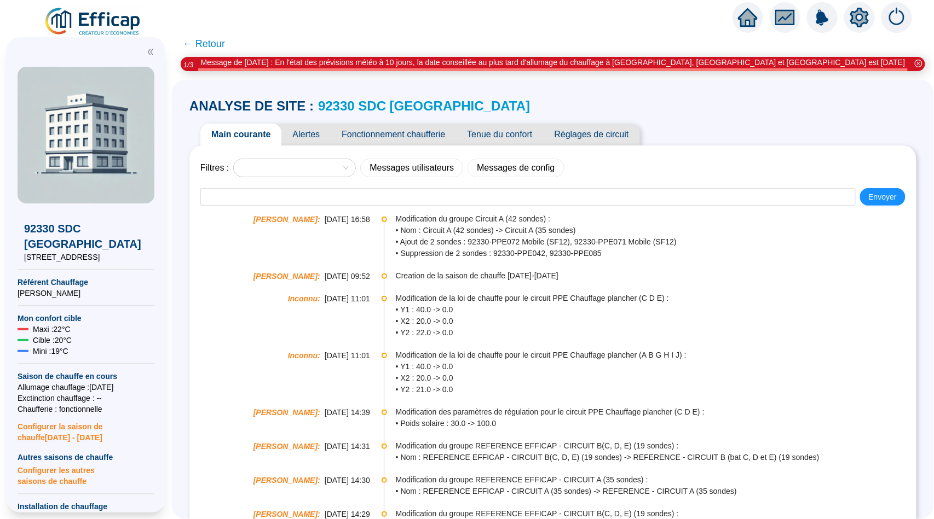
click at [491, 131] on span "Tenue du confort" at bounding box center [499, 135] width 87 height 22
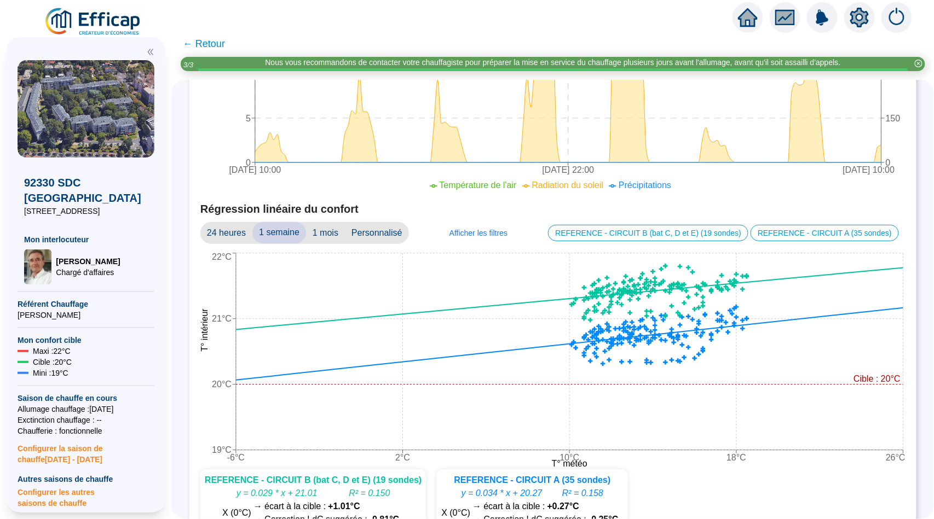
scroll to position [681, 0]
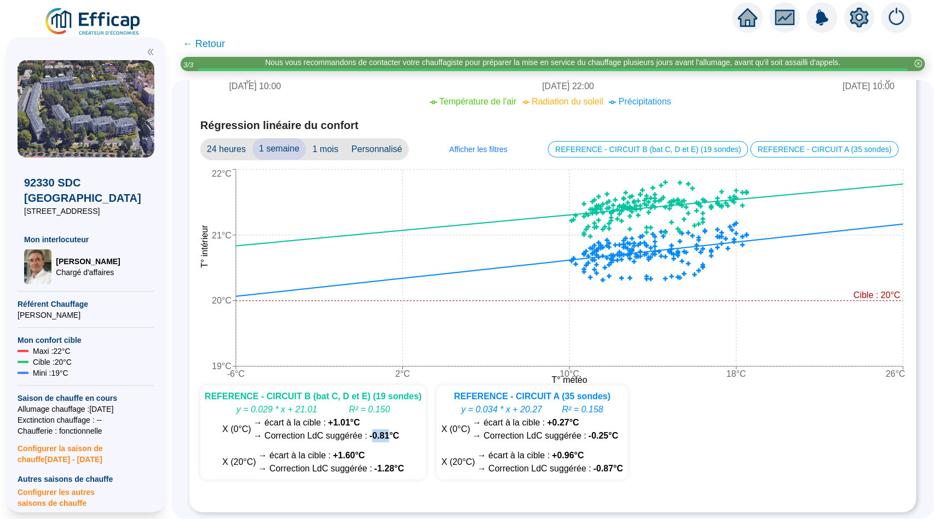
drag, startPoint x: 391, startPoint y: 436, endPoint x: 373, endPoint y: 436, distance: 18.6
click at [373, 436] on span "-0.81 °C" at bounding box center [384, 436] width 30 height 13
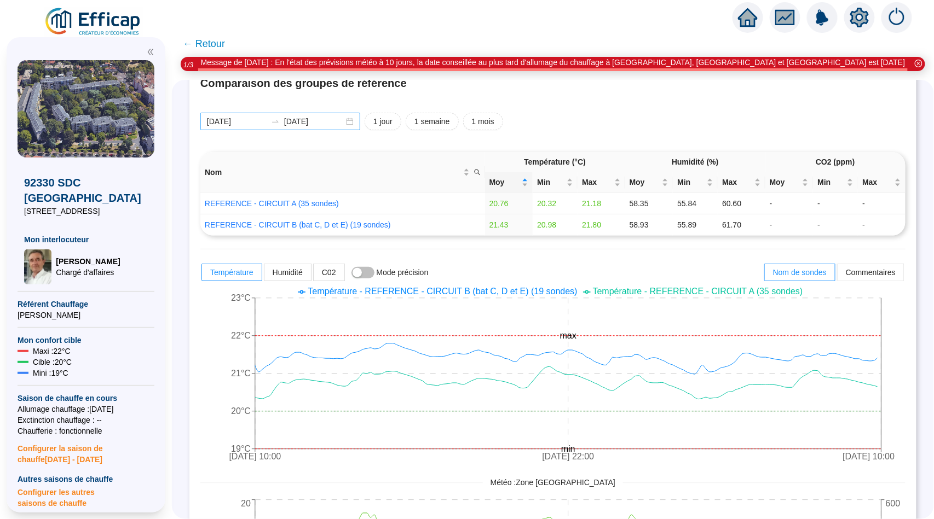
scroll to position [0, 0]
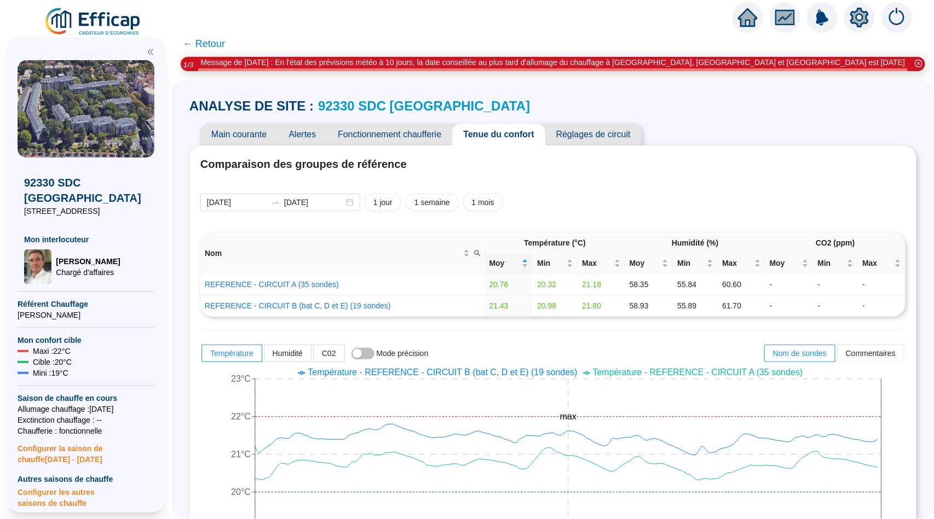
click at [205, 44] on span "← Retour" at bounding box center [204, 43] width 42 height 15
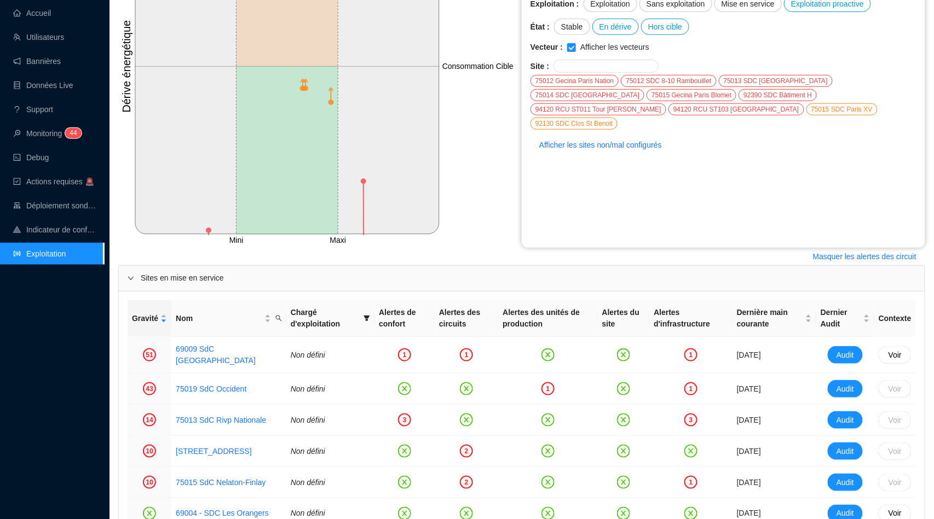
scroll to position [217, 0]
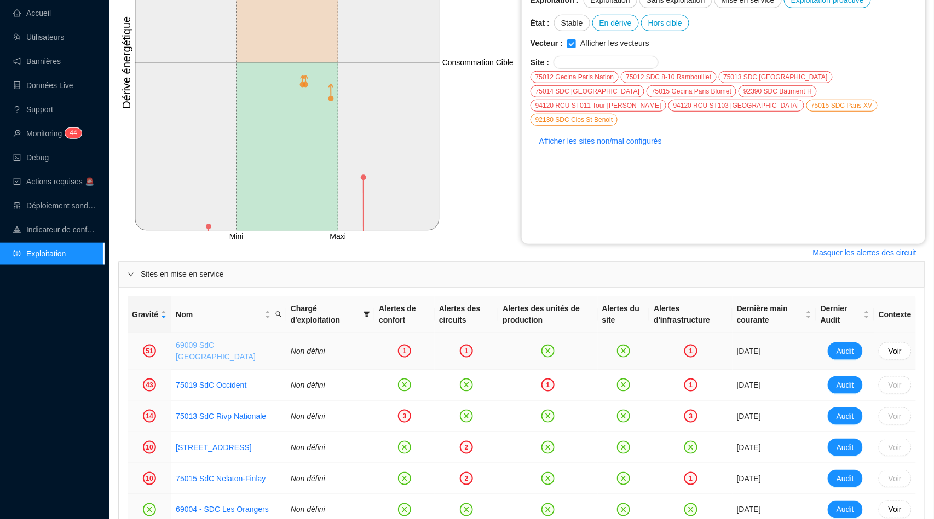
click at [228, 350] on link "69009 SdC [GEOGRAPHIC_DATA]" at bounding box center [216, 351] width 80 height 20
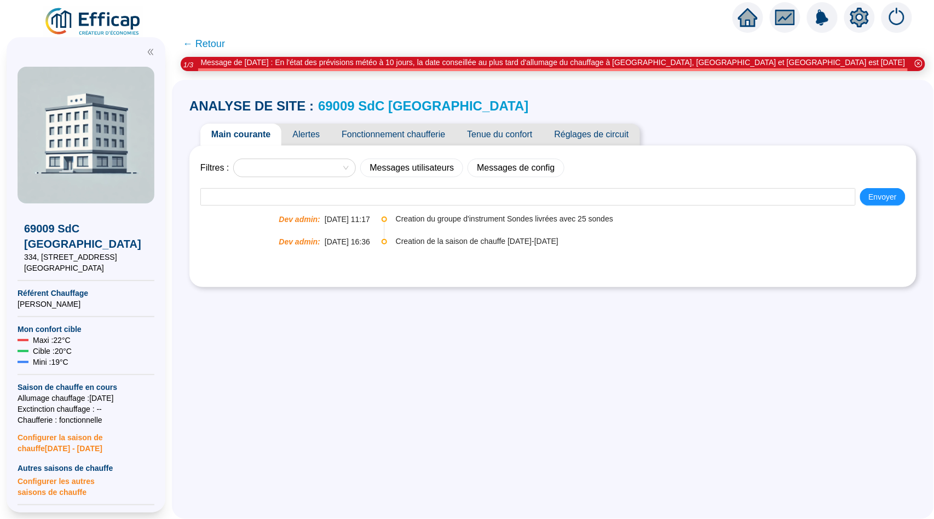
click at [320, 139] on span "Alertes" at bounding box center [305, 135] width 49 height 22
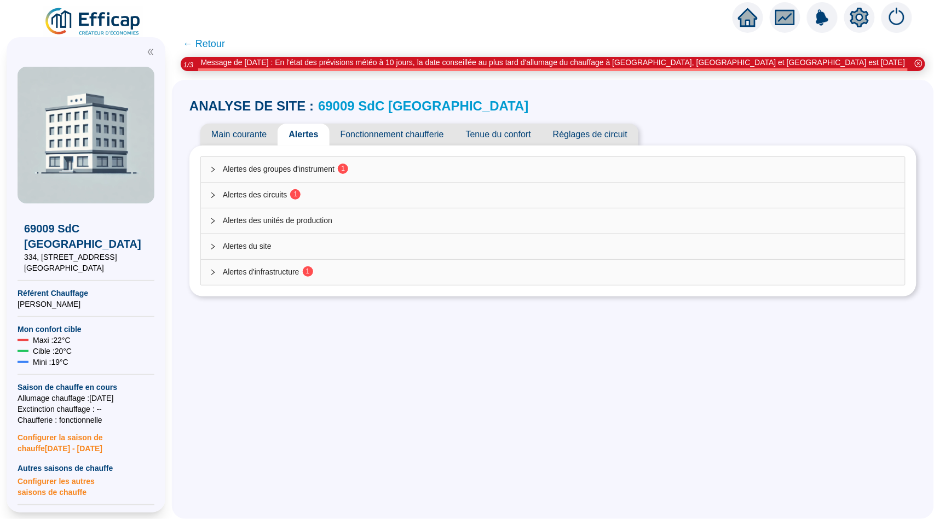
click at [324, 157] on div "Alertes des groupes d'instrument 1" at bounding box center [553, 169] width 704 height 25
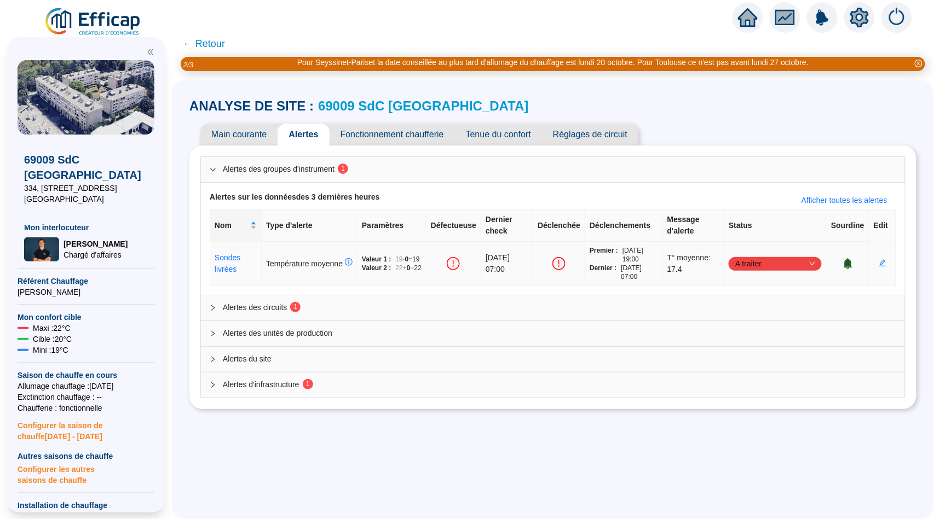
drag, startPoint x: 701, startPoint y: 273, endPoint x: 674, endPoint y: 256, distance: 32.0
click at [674, 256] on tr "Sondes livrées Température moyenne Valeur 1 : 19 - 0 = 19 Valeur 2 : 22 + 0 = 2…" at bounding box center [553, 264] width 686 height 44
click at [698, 264] on span "T° moyenne: 17.4" at bounding box center [693, 263] width 53 height 23
click at [690, 275] on span "T° moyenne: 17.4" at bounding box center [693, 263] width 53 height 23
click at [215, 311] on icon "collapsed" at bounding box center [213, 308] width 7 height 7
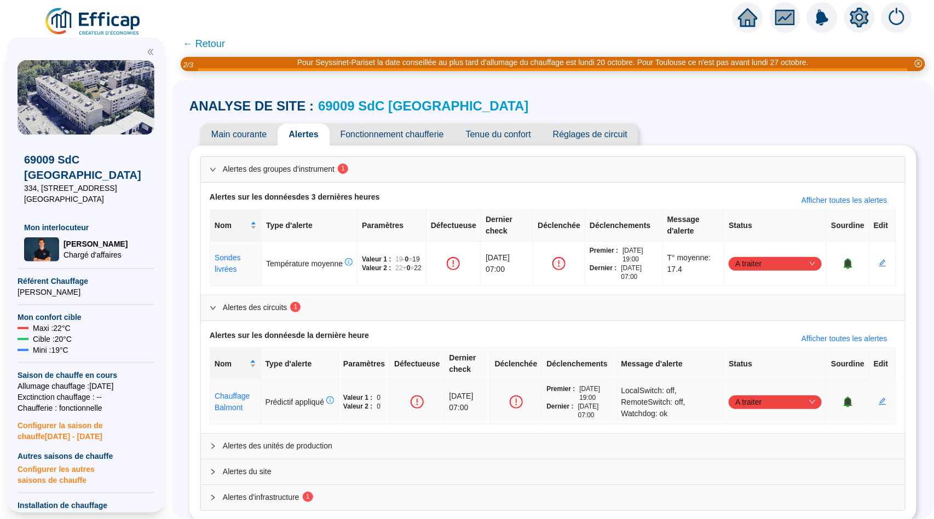
scroll to position [11, 0]
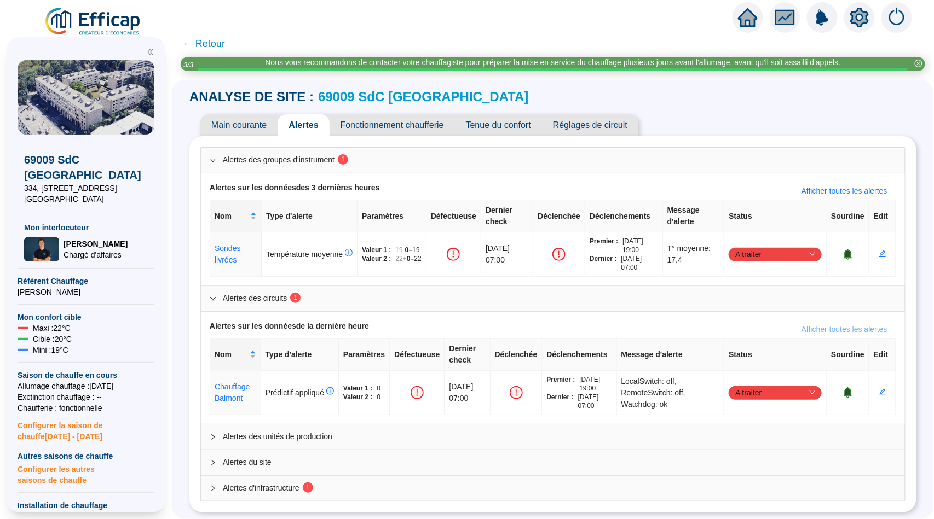
click at [816, 326] on span "Afficher toutes les alertes" at bounding box center [844, 329] width 86 height 11
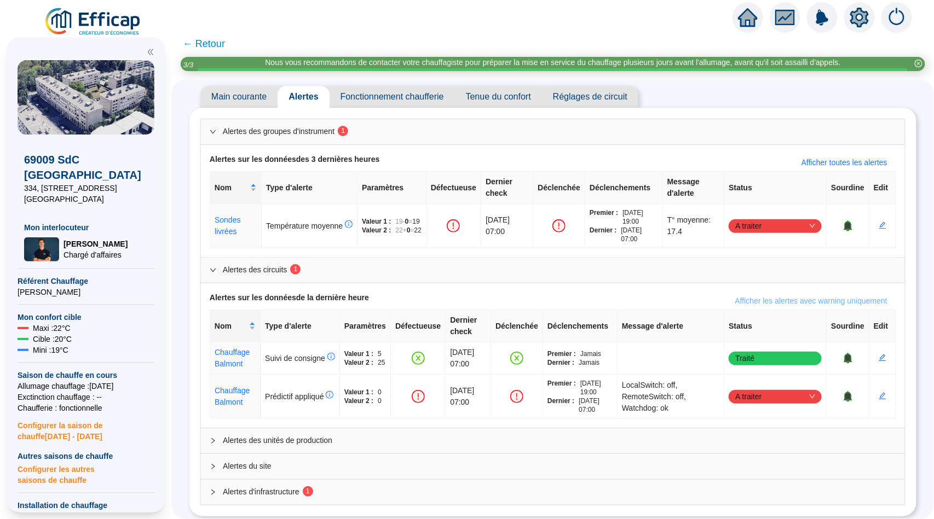
scroll to position [55, 0]
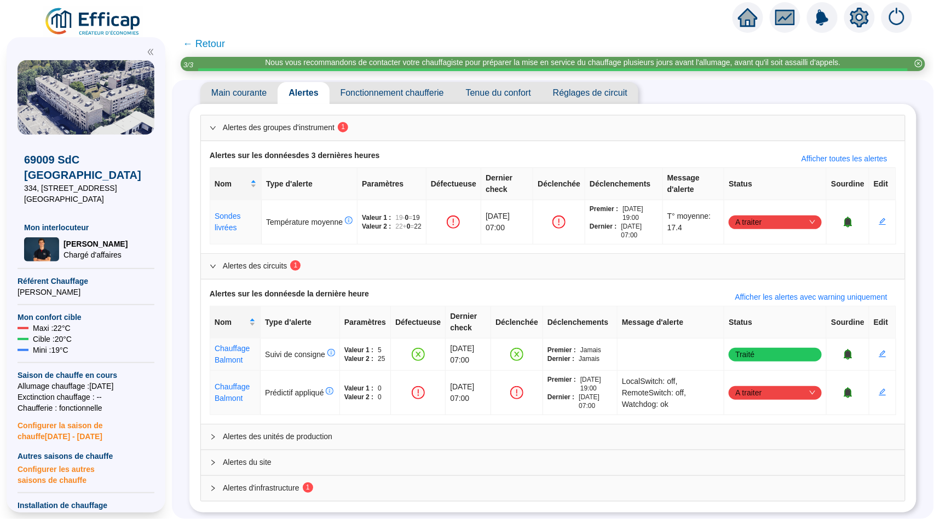
click at [211, 463] on icon "collapsed" at bounding box center [213, 463] width 7 height 7
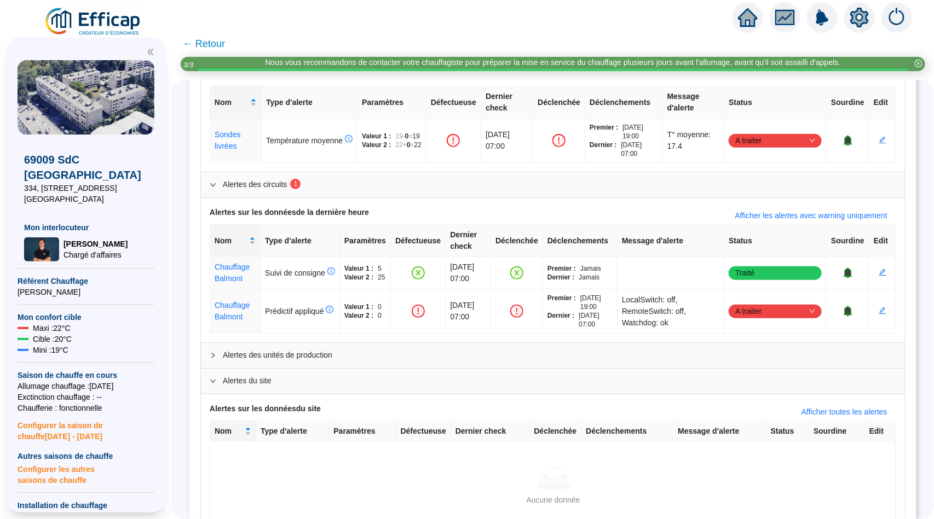
scroll to position [204, 0]
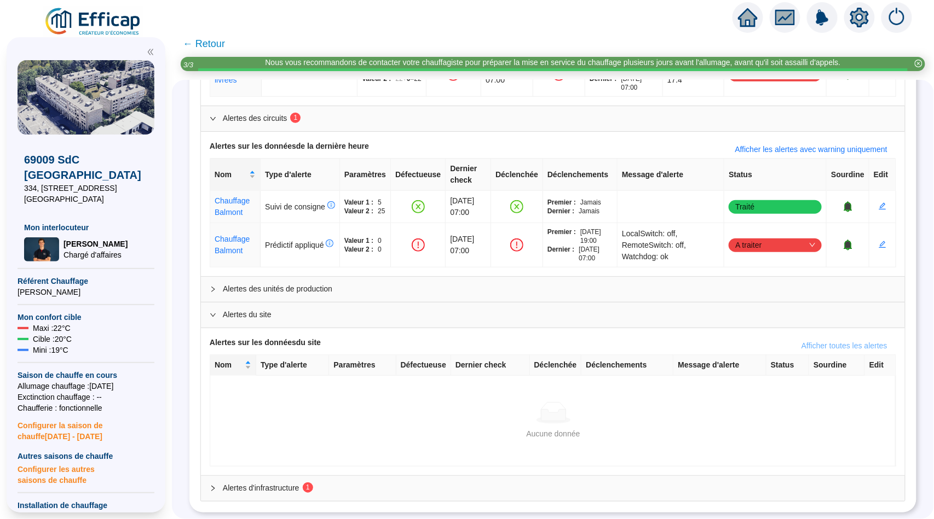
click at [827, 345] on span "Afficher toutes les alertes" at bounding box center [844, 345] width 86 height 11
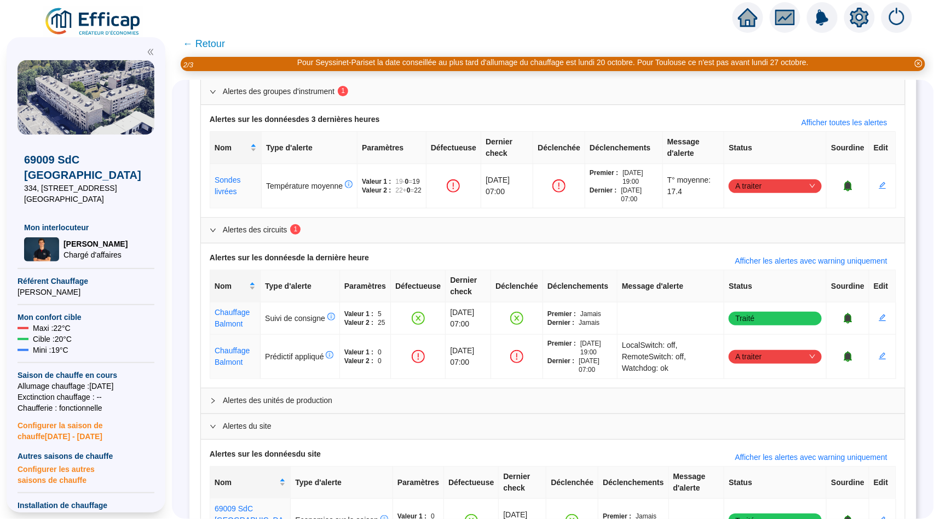
scroll to position [0, 0]
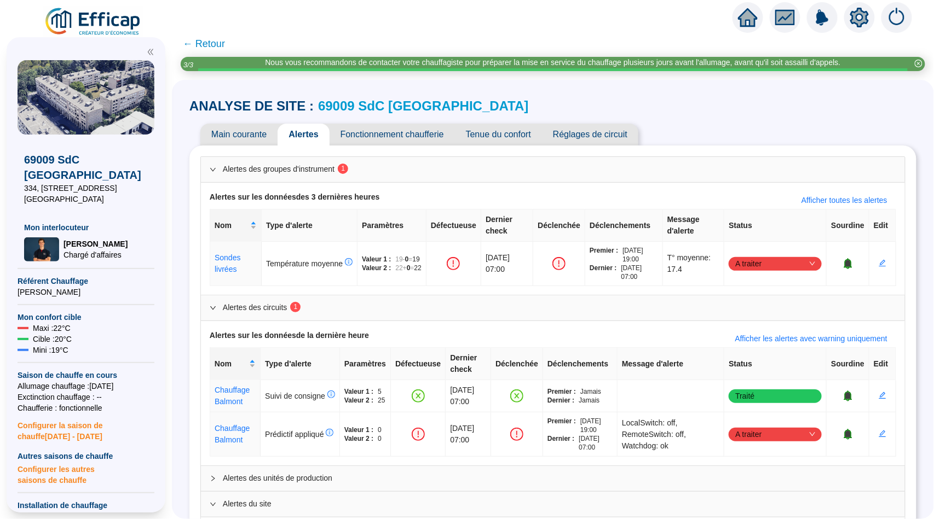
click at [212, 43] on span "← Retour" at bounding box center [204, 43] width 42 height 15
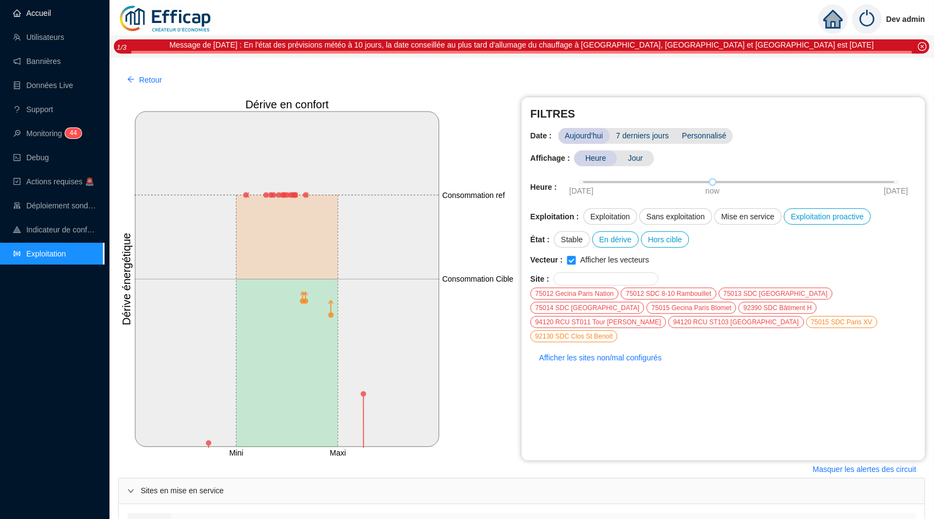
click at [43, 12] on link "Accueil" at bounding box center [32, 13] width 38 height 9
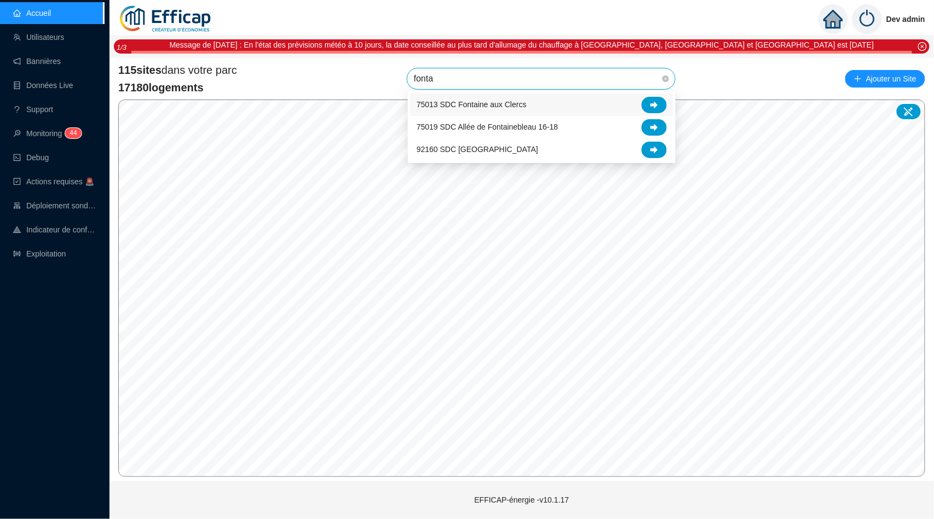
type input "fontai"
click at [654, 146] on icon at bounding box center [654, 150] width 8 height 8
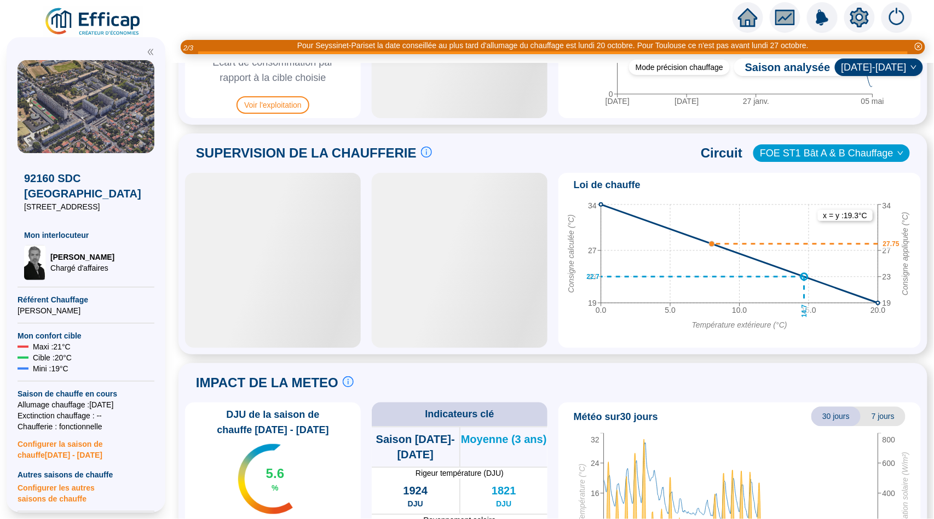
scroll to position [667, 0]
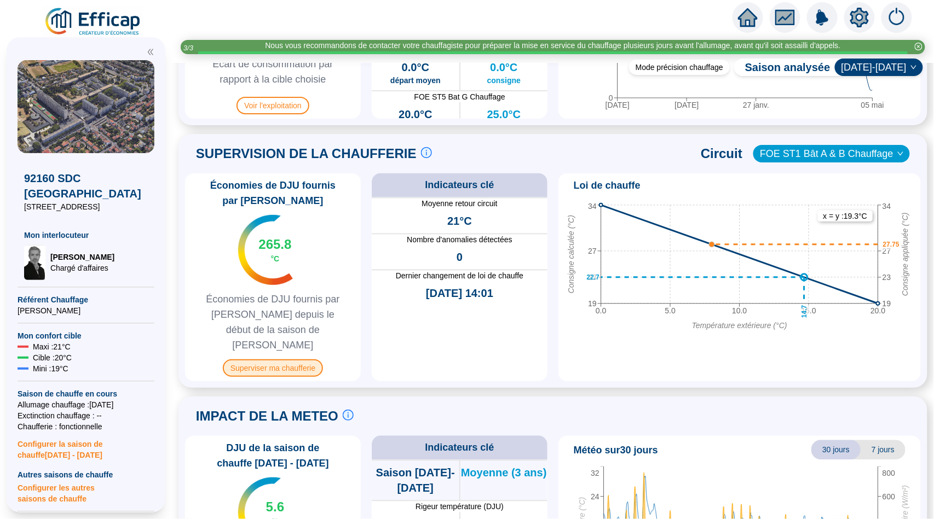
click at [272, 360] on span "Superviser ma chaufferie" at bounding box center [273, 369] width 100 height 18
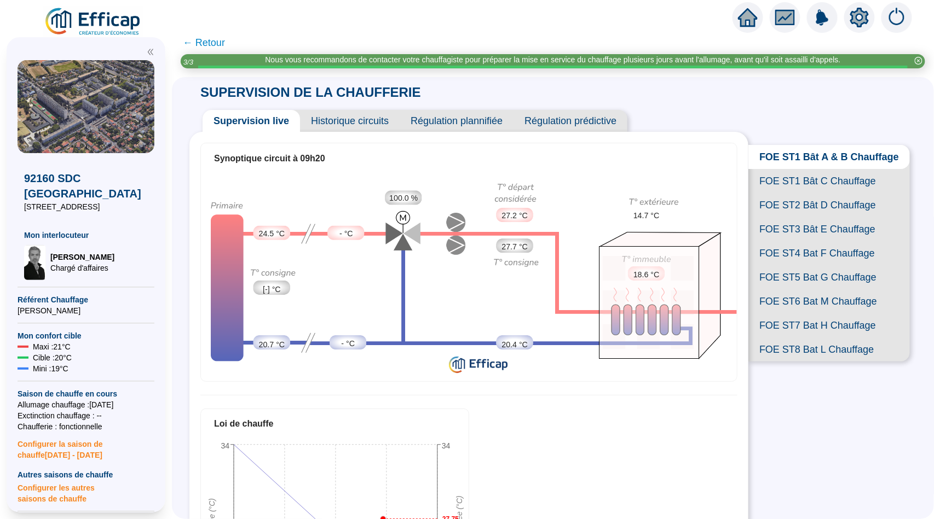
click at [327, 119] on span "Historique circuits" at bounding box center [350, 121] width 100 height 22
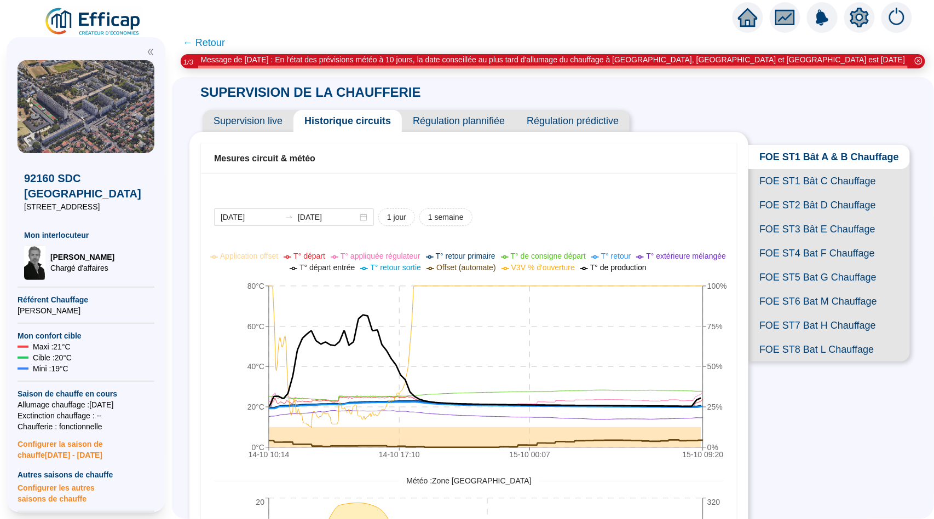
click at [646, 269] on span "T° de production" at bounding box center [618, 267] width 56 height 9
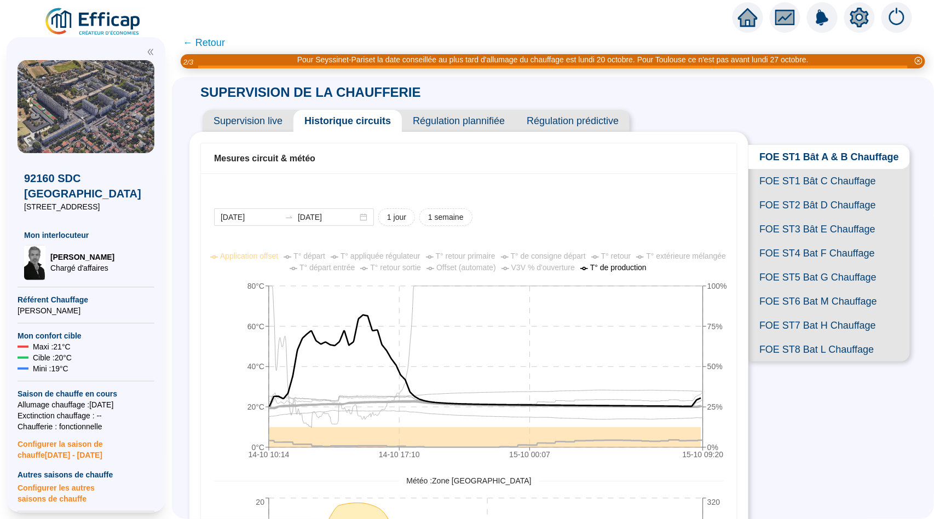
click at [646, 267] on span "T° de production" at bounding box center [618, 267] width 56 height 9
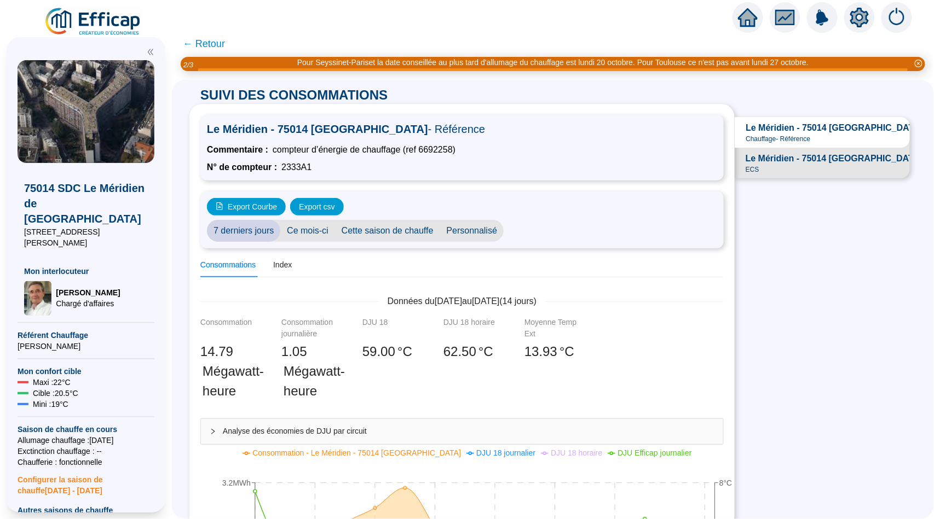
click at [207, 41] on span "← Retour" at bounding box center [204, 43] width 42 height 15
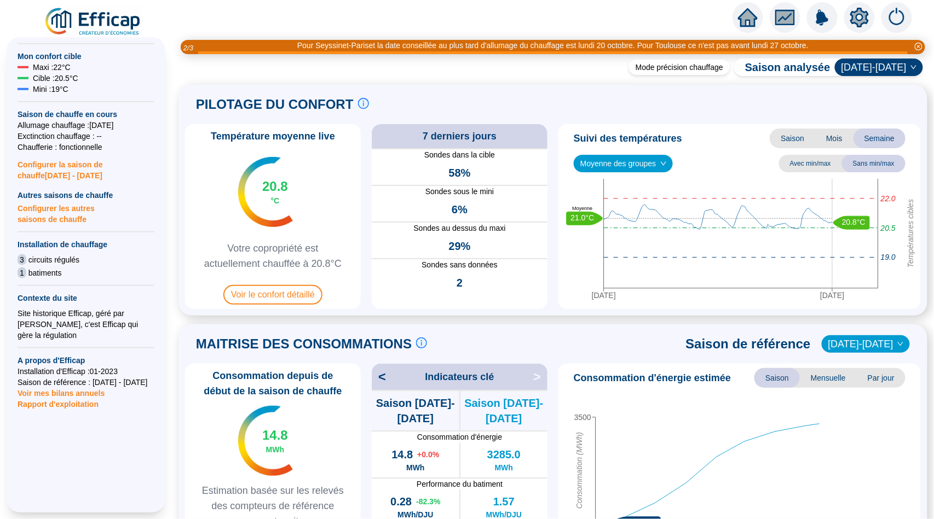
scroll to position [324, 0]
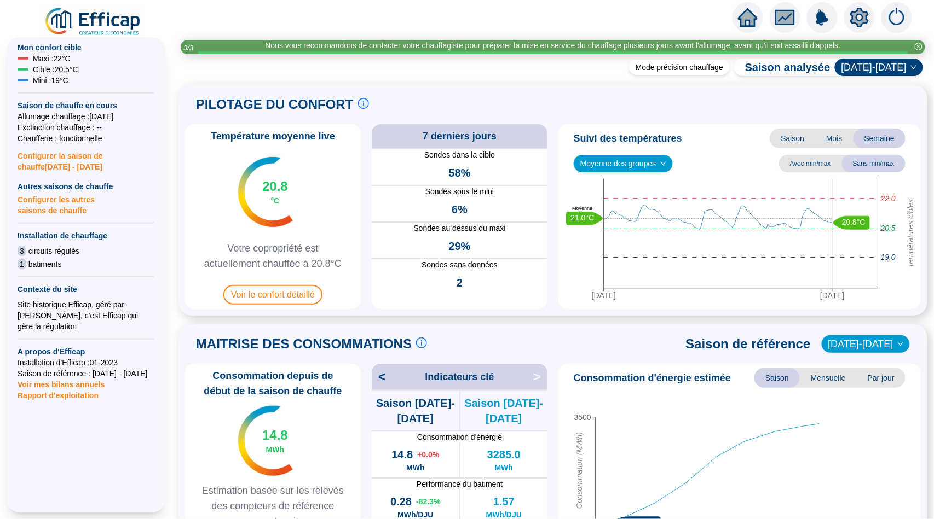
click at [67, 390] on span "Rapport d'exploitation" at bounding box center [86, 395] width 137 height 11
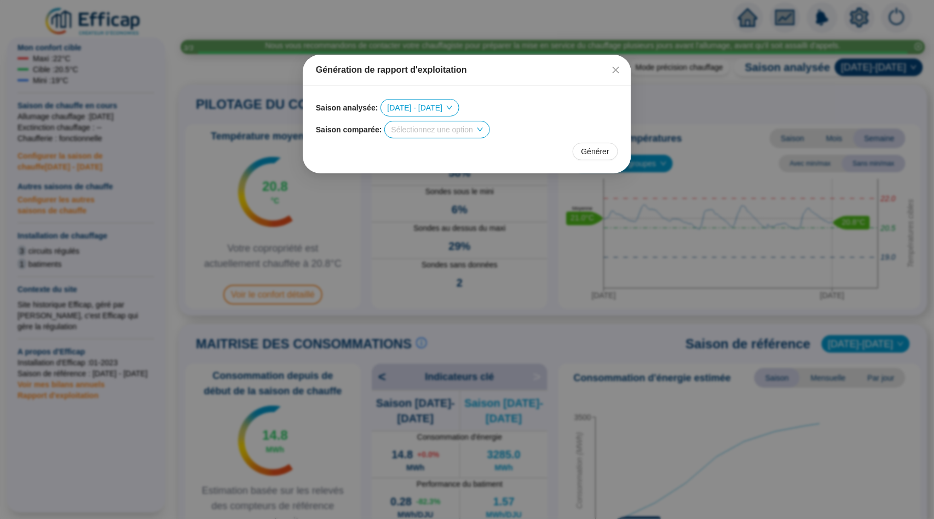
click at [446, 131] on input "search" at bounding box center [432, 130] width 82 height 16
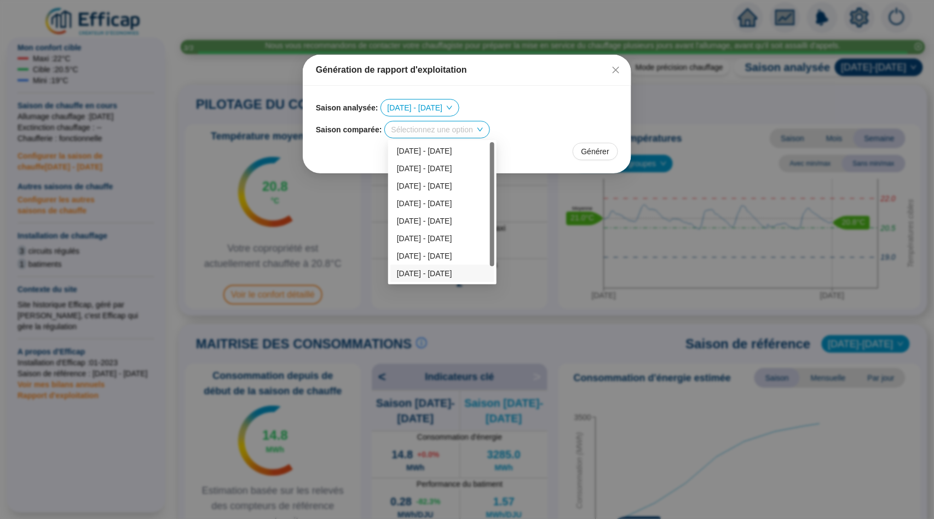
click at [455, 268] on div "2023 - 2024" at bounding box center [442, 273] width 91 height 11
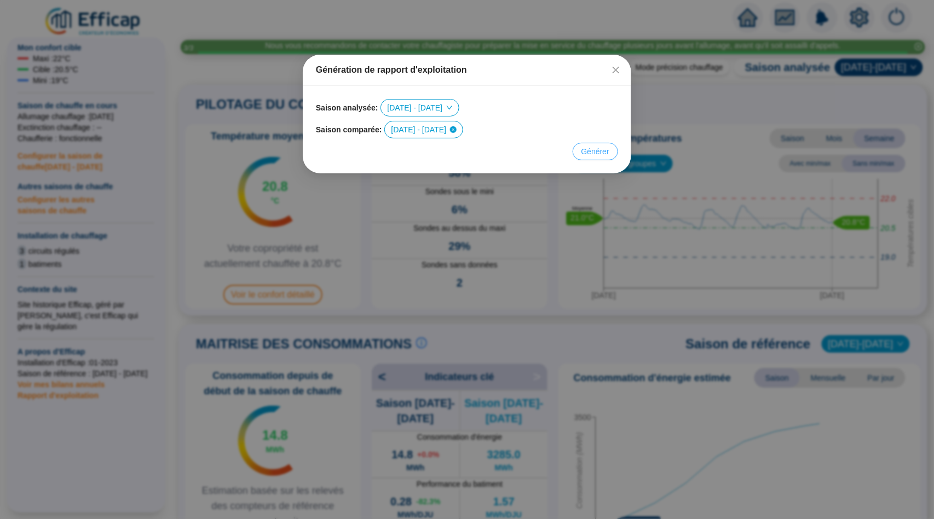
click at [608, 148] on span "Générer" at bounding box center [595, 151] width 28 height 11
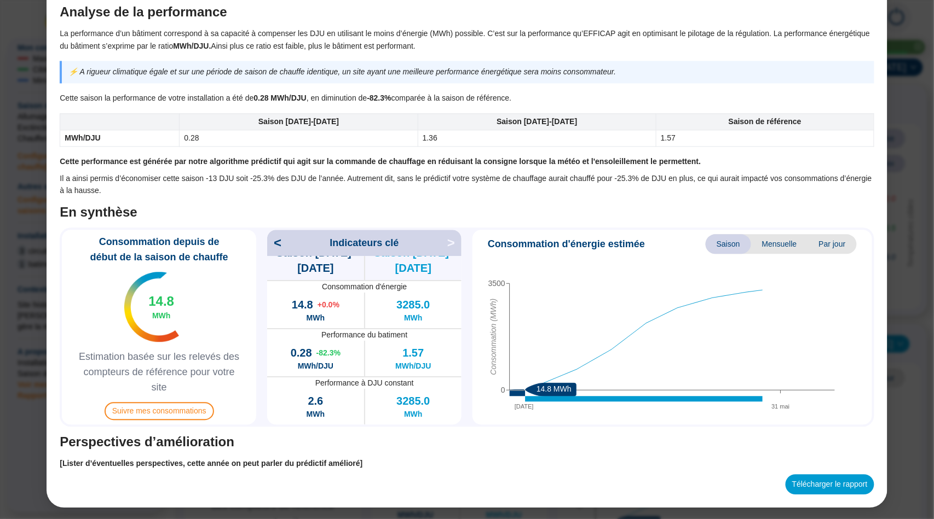
scroll to position [739, 0]
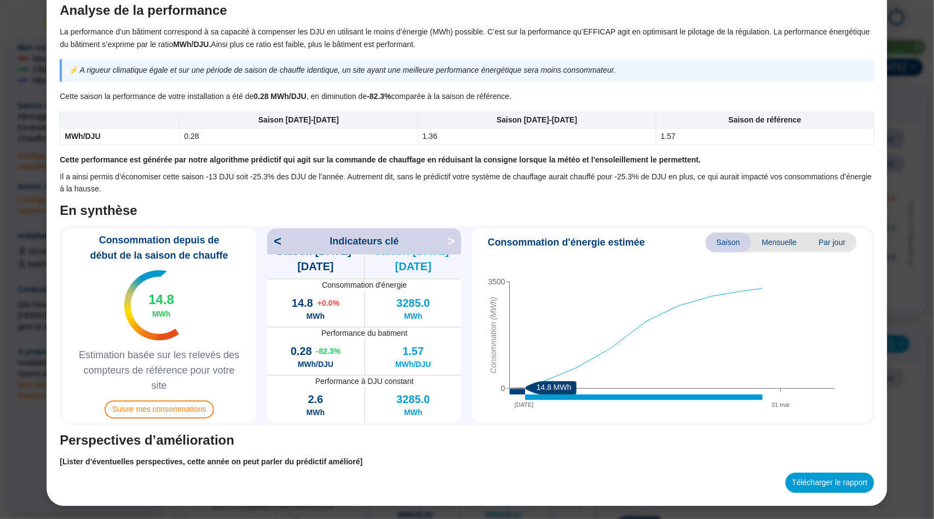
click at [904, 415] on div "Bilan saison de chauffe 75014 SDC Le Méridien de Paris Objet du document L'obje…" at bounding box center [467, 259] width 934 height 519
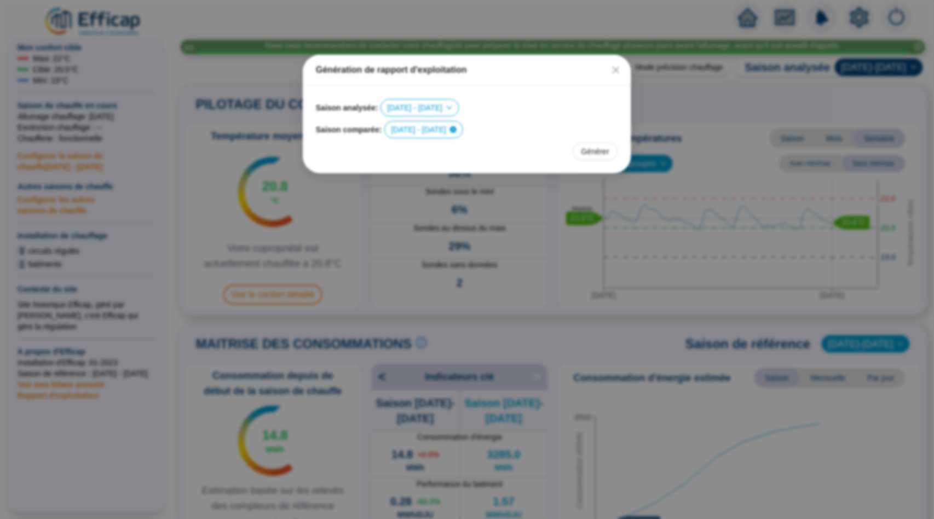
scroll to position [684, 0]
click at [630, 246] on div "Génération de rapport d'exploitation Saison analysée : 2025 - 2026 Saison compa…" at bounding box center [467, 259] width 934 height 519
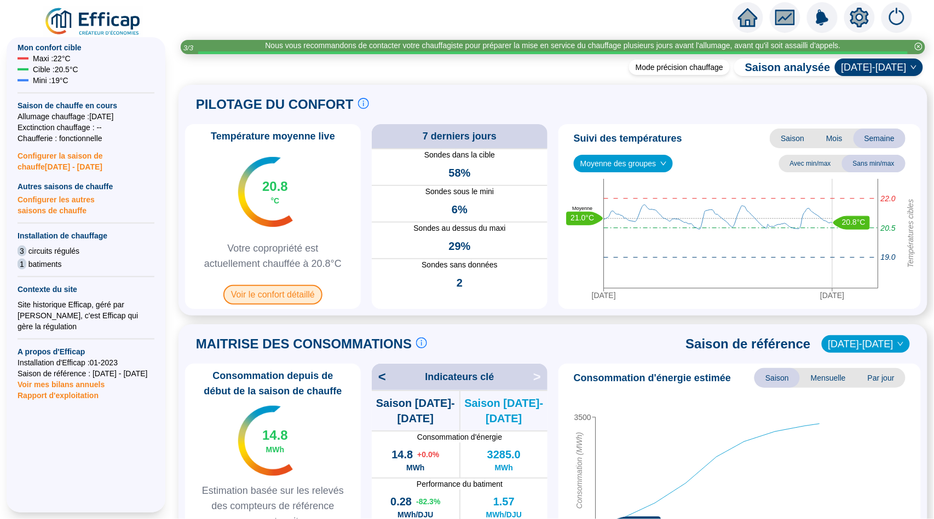
click at [272, 291] on span "Voir le confort détaillé" at bounding box center [272, 295] width 99 height 20
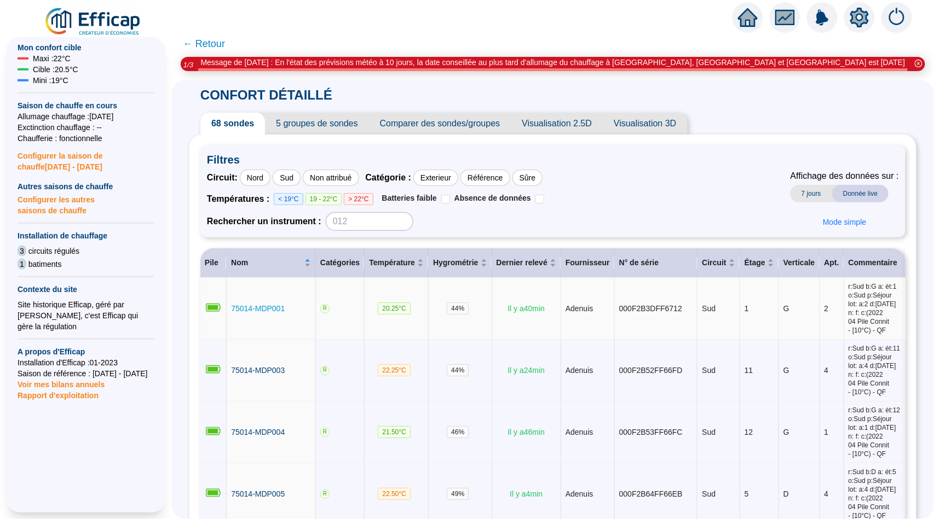
click at [237, 308] on span "75014-MDP001" at bounding box center [258, 308] width 54 height 9
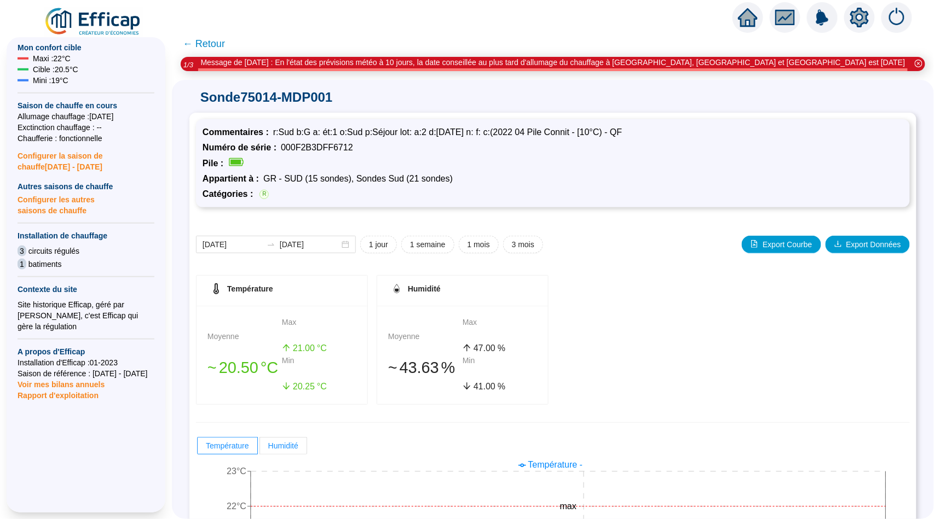
scroll to position [11, 0]
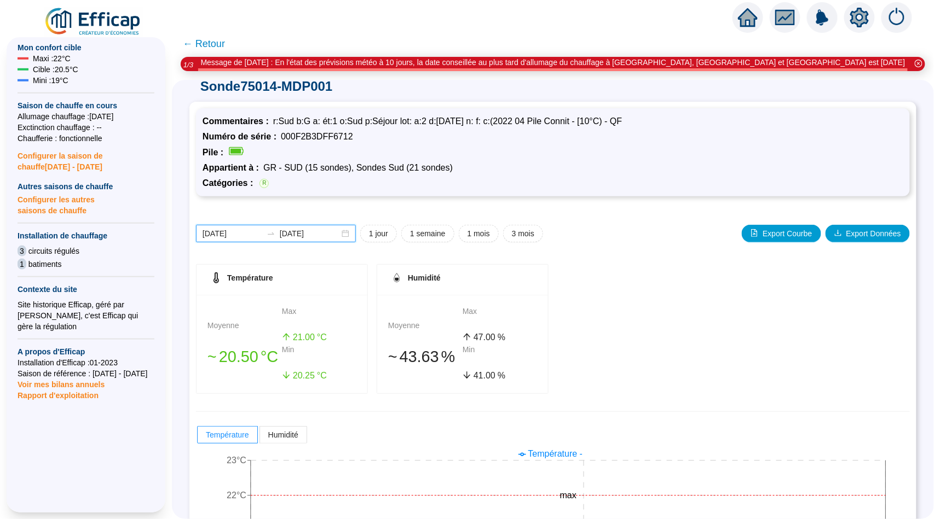
click at [236, 229] on input "[DATE]" at bounding box center [233, 233] width 60 height 11
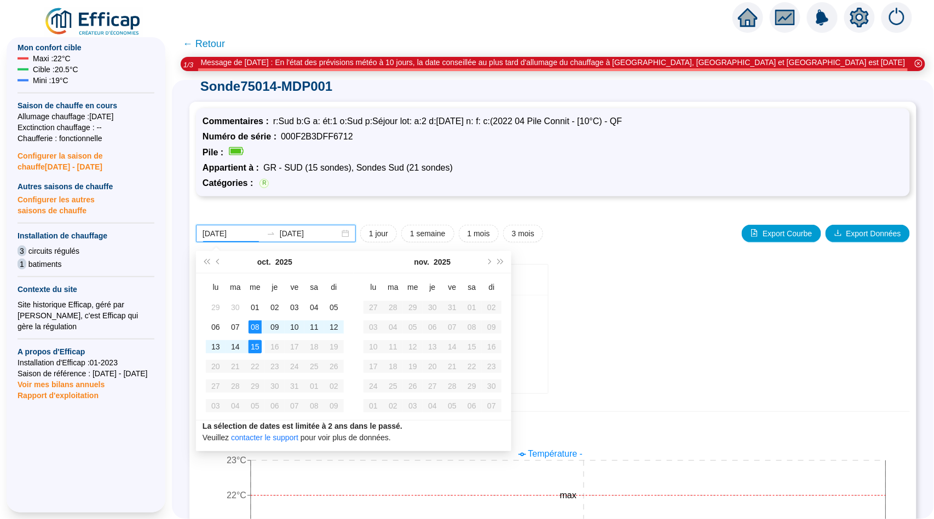
click at [289, 230] on input "[DATE]" at bounding box center [310, 233] width 60 height 11
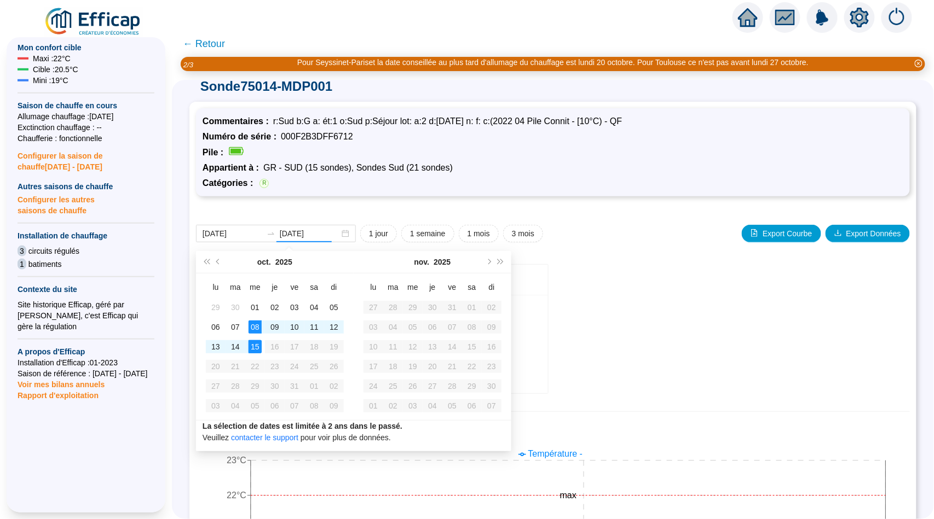
click at [199, 42] on span "← Retour" at bounding box center [204, 43] width 42 height 15
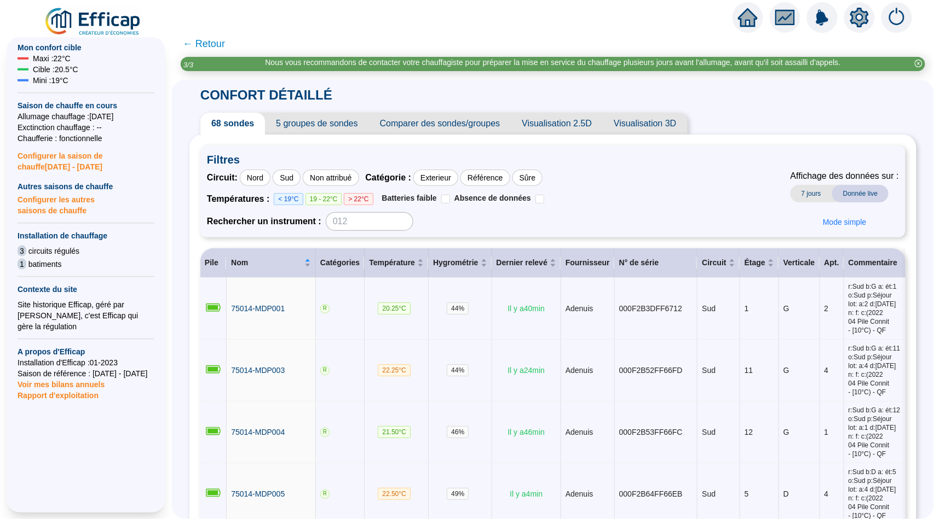
click at [206, 48] on span "← Retour" at bounding box center [204, 43] width 42 height 15
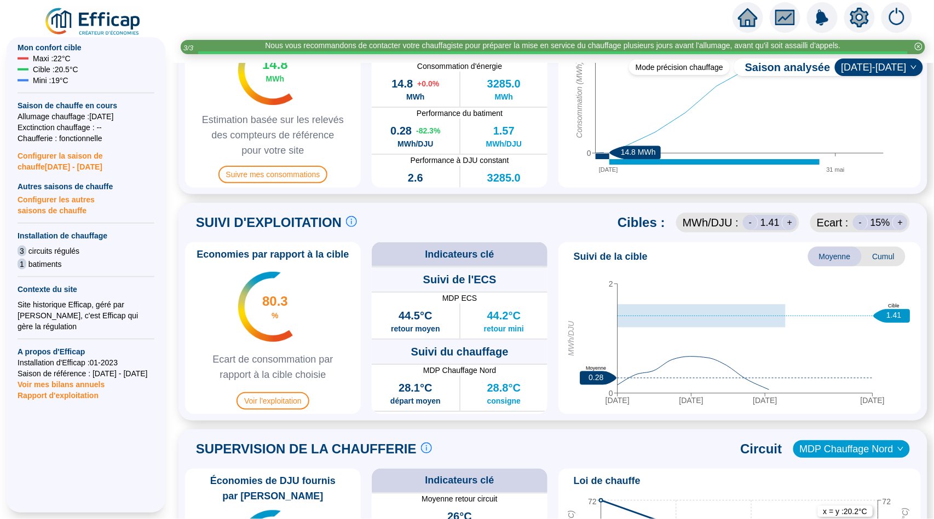
scroll to position [635, 0]
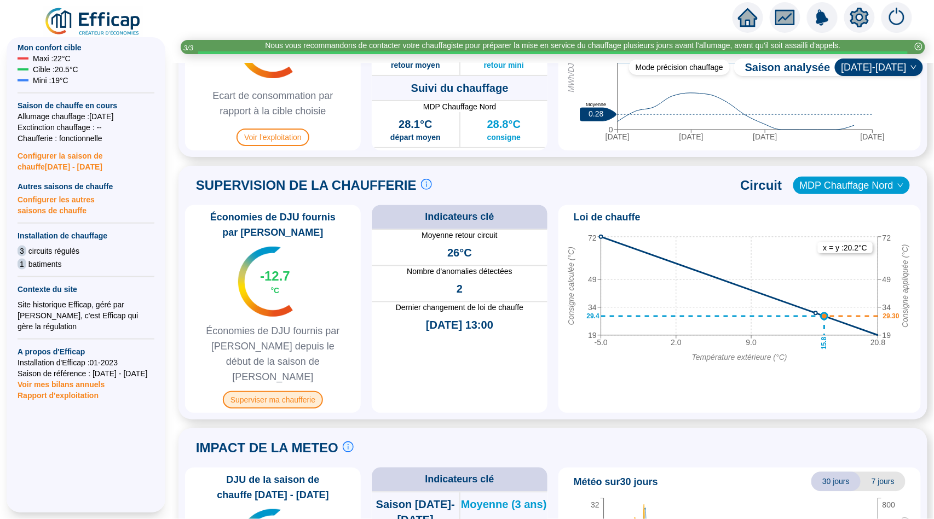
click at [250, 391] on span "Superviser ma chaufferie" at bounding box center [273, 400] width 100 height 18
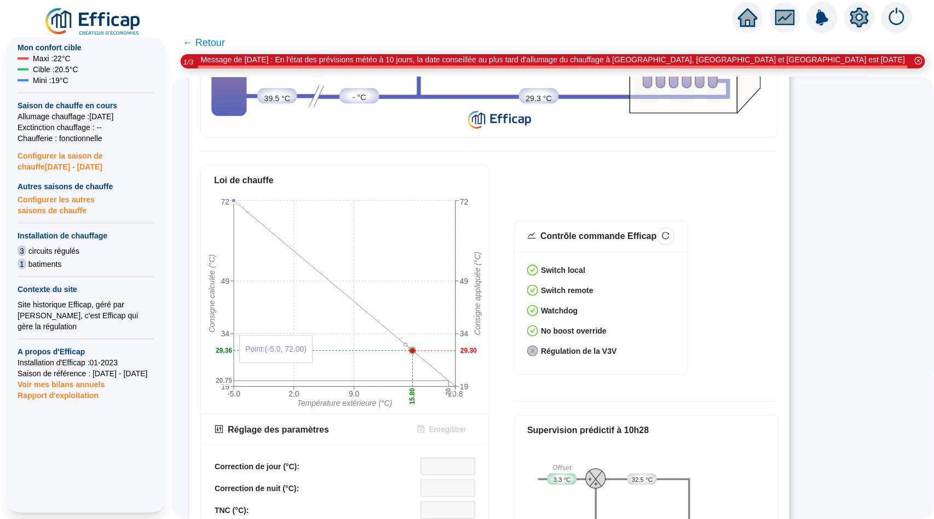
scroll to position [97, 0]
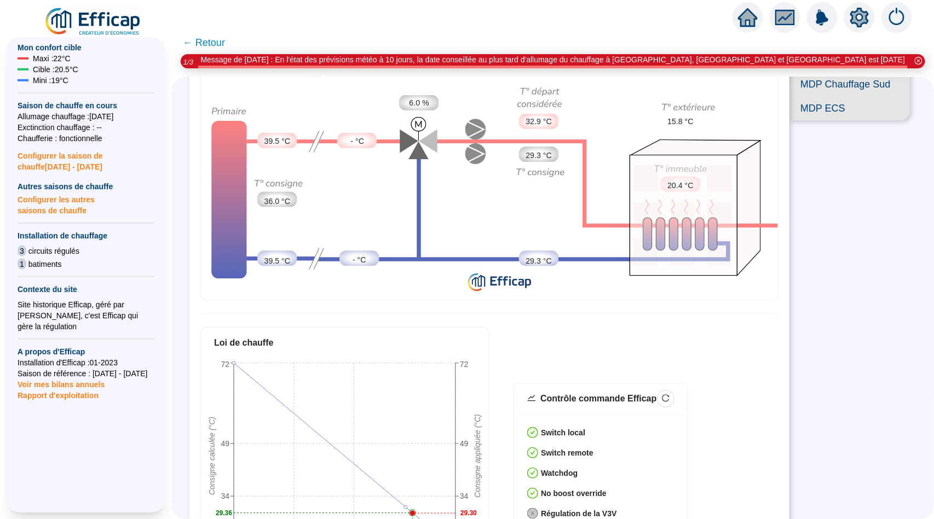
click at [206, 42] on span "← Retour" at bounding box center [204, 42] width 42 height 15
